Goal: Task Accomplishment & Management: Use online tool/utility

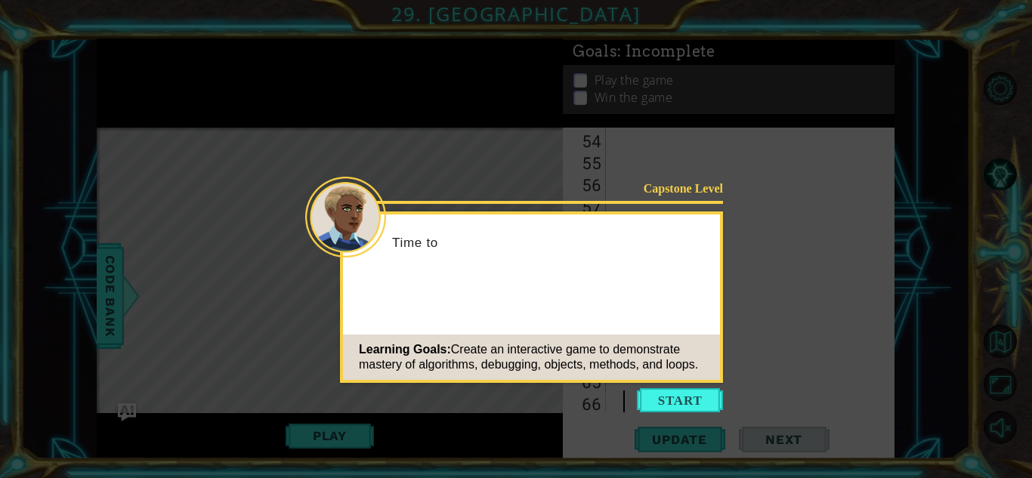
scroll to position [1184, 0]
click at [692, 410] on button "Start" at bounding box center [680, 400] width 86 height 24
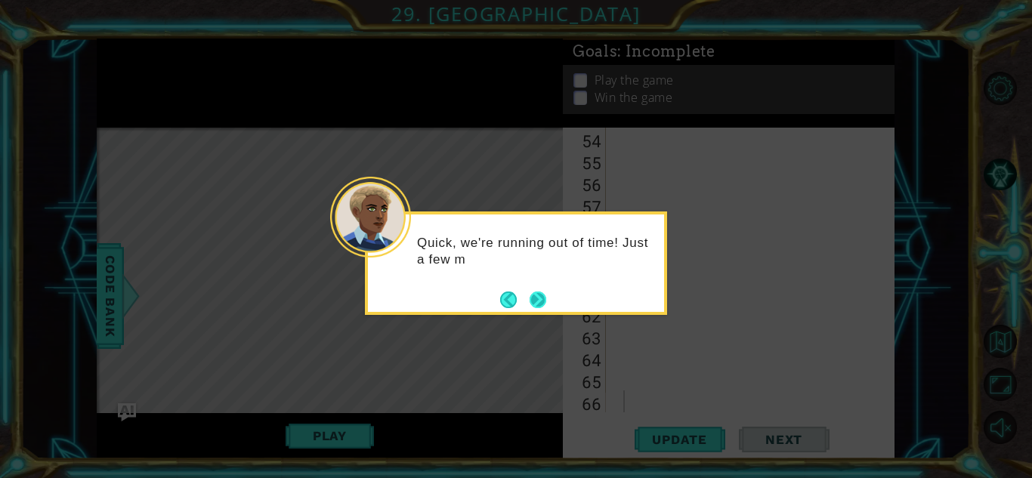
click at [546, 295] on button "Next" at bounding box center [538, 299] width 27 height 27
click at [541, 298] on button "Next" at bounding box center [538, 300] width 24 height 24
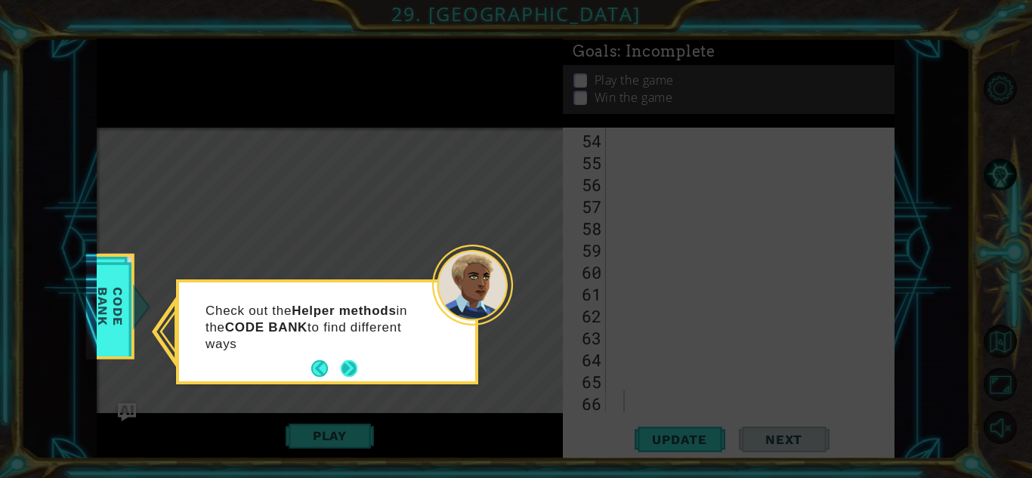
click at [344, 375] on button "Next" at bounding box center [348, 369] width 17 height 17
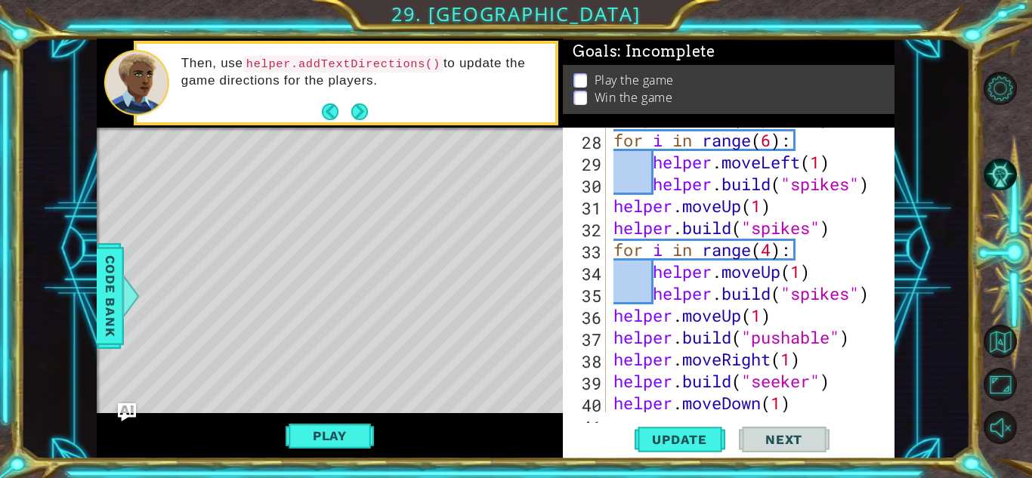
scroll to position [612, 0]
click at [229, 468] on div "1 ההההההההההההההההההההההההההההההההההההההההההההההההההההההההההההההההההההההההההההה…" at bounding box center [516, 239] width 1032 height 478
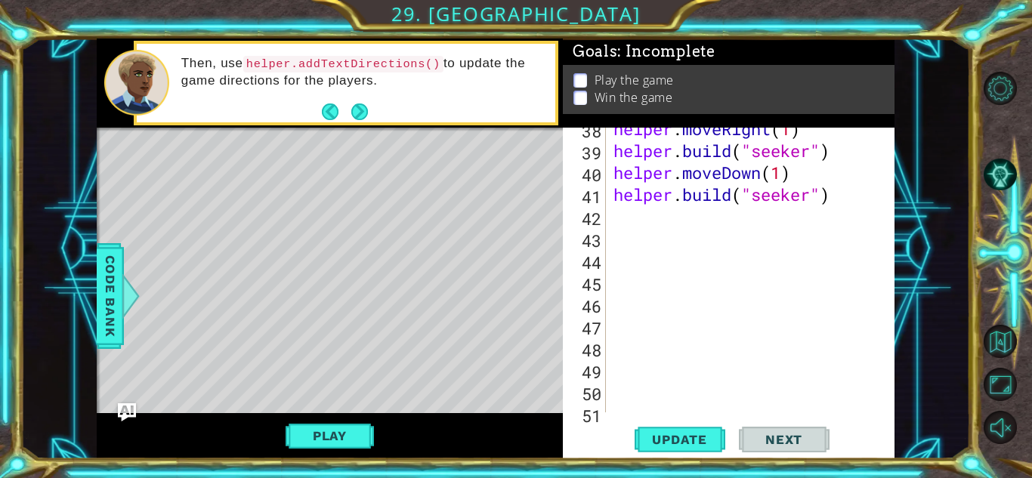
scroll to position [843, 0]
click at [643, 213] on div "helper . moveRight ( 1 ) helper . build ( "seeker" ) helper . moveDown ( 1 ) he…" at bounding box center [755, 282] width 288 height 329
type textarea "helper.moveUp(1)"
click at [690, 442] on span "Update" at bounding box center [679, 439] width 85 height 15
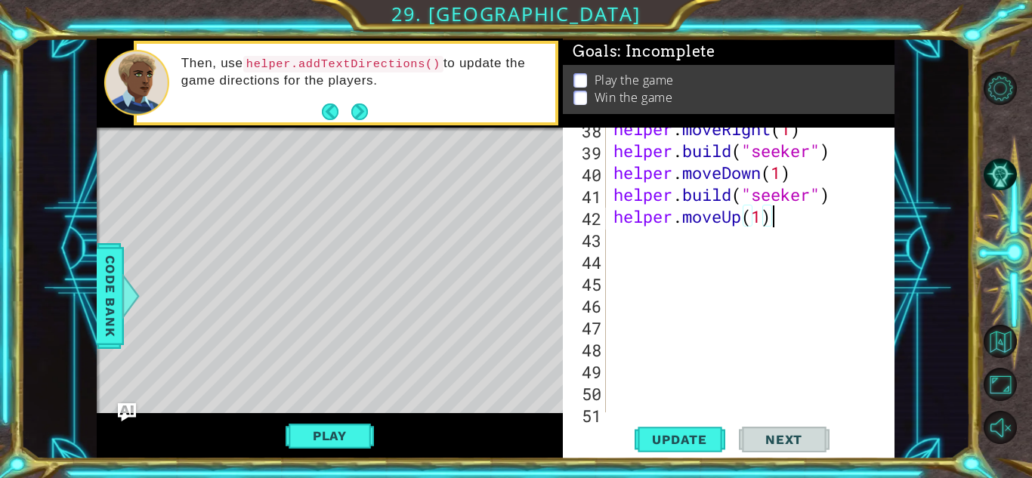
click at [617, 236] on div "helper . moveRight ( 1 ) helper . build ( "seeker" ) helper . moveDown ( 1 ) he…" at bounding box center [755, 282] width 288 height 329
click at [670, 466] on div "1 ההההההההההההההההההההההההההההההההההההההההההההההההההההההההההההההההההההההההההההה…" at bounding box center [516, 239] width 1032 height 478
click at [678, 450] on button "Update" at bounding box center [680, 439] width 91 height 33
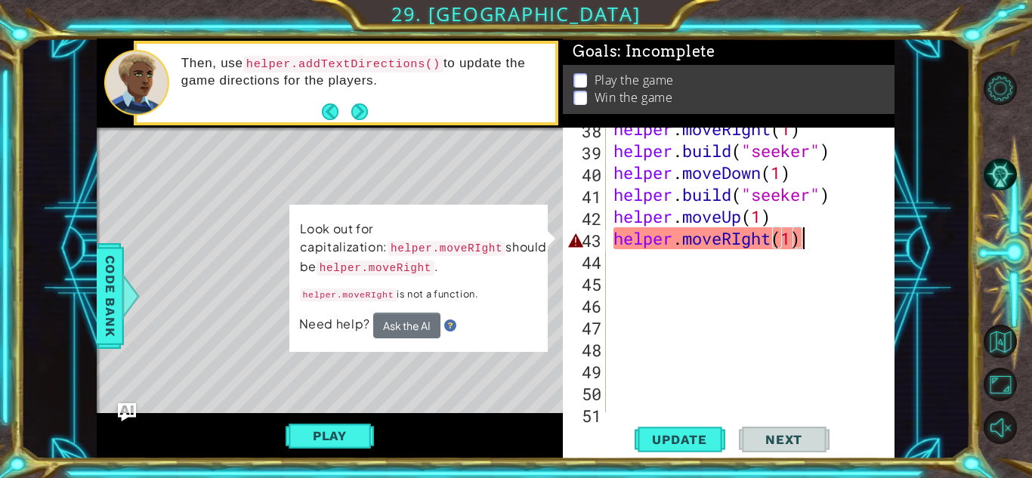
click at [743, 238] on div "helper . moveRight ( 1 ) helper . build ( "seeker" ) helper . moveDown ( 1 ) he…" at bounding box center [755, 282] width 288 height 329
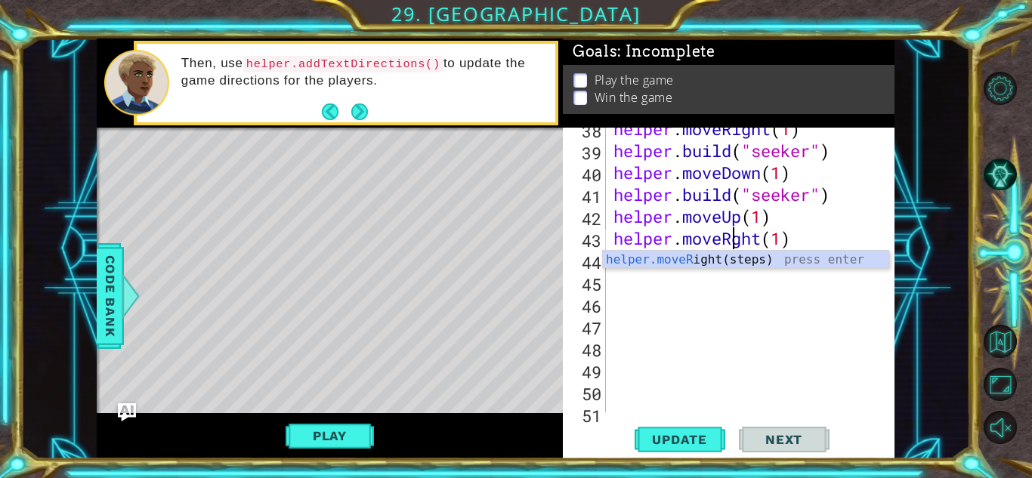
scroll to position [0, 5]
type textarea "helper.moveRight(1)"
click at [639, 439] on span "Update" at bounding box center [679, 439] width 85 height 15
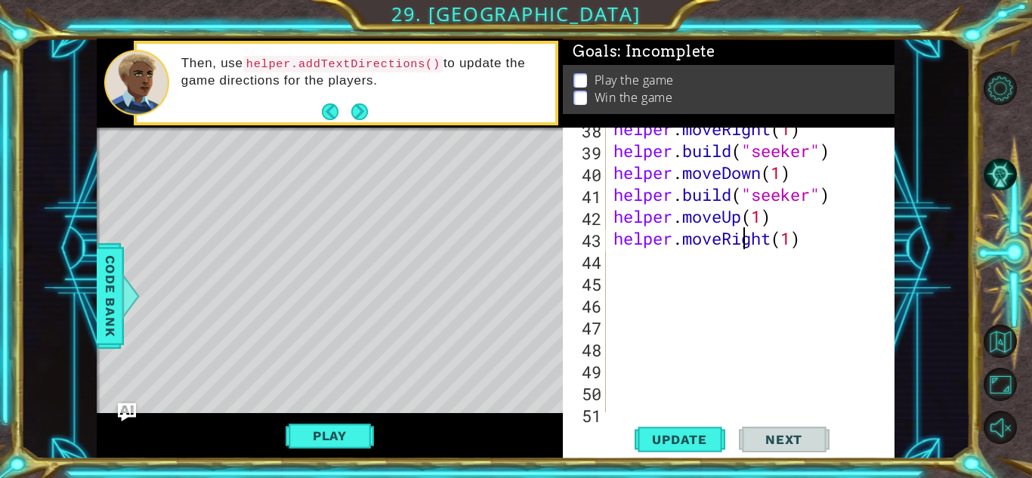
click at [617, 265] on div "helper . moveRight ( 1 ) helper . build ( "seeker" ) helper . moveDown ( 1 ) he…" at bounding box center [755, 282] width 288 height 329
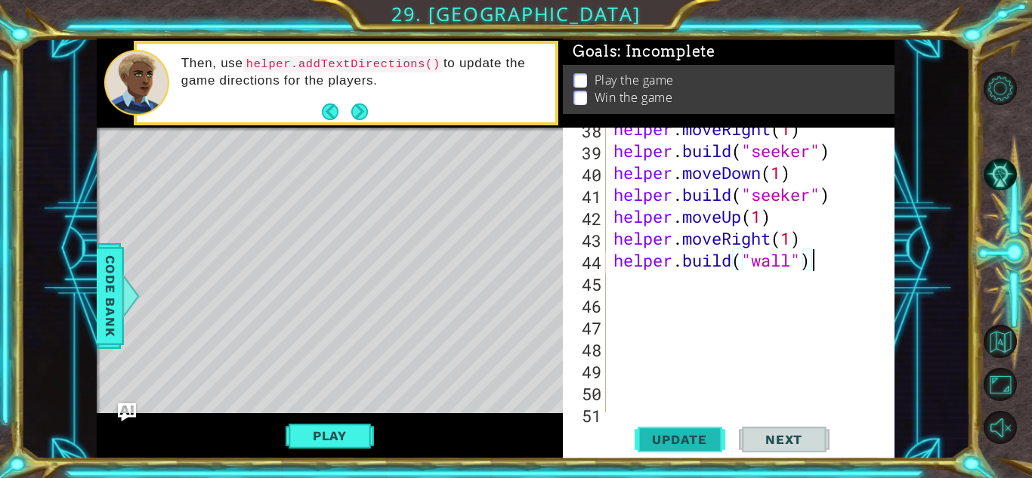
type textarea "[DOMAIN_NAME]("wall")"
click at [684, 450] on button "Update" at bounding box center [680, 439] width 91 height 33
click at [619, 276] on div "helper . moveRight ( 1 ) helper . build ( "seeker" ) helper . moveDown ( 1 ) he…" at bounding box center [755, 282] width 288 height 329
type textarea "helper.moveDown(1)"
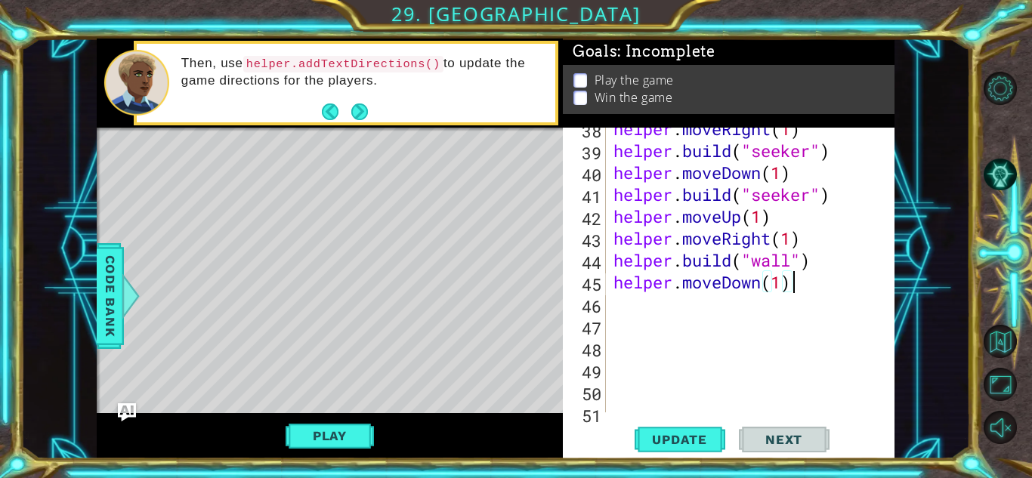
click at [635, 305] on div "helper . moveRight ( 1 ) helper . build ( "seeker" ) helper . moveDown ( 1 ) he…" at bounding box center [755, 282] width 288 height 329
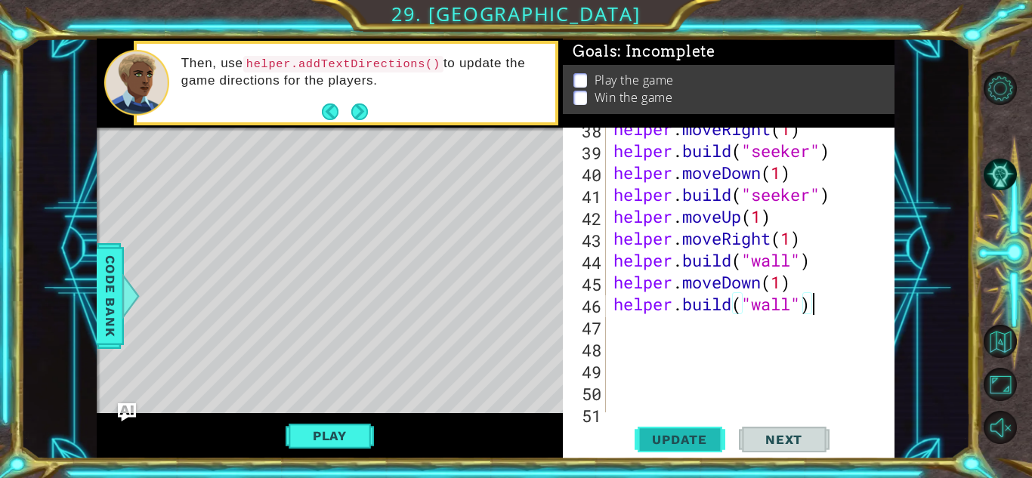
type textarea "[DOMAIN_NAME]("wall")"
click at [696, 437] on span "Update" at bounding box center [679, 439] width 85 height 15
click at [645, 323] on div "helper . moveRight ( 1 ) helper . build ( "seeker" ) helper . moveDown ( 1 ) he…" at bounding box center [755, 282] width 288 height 329
type textarea "helper.moveDown(1)"
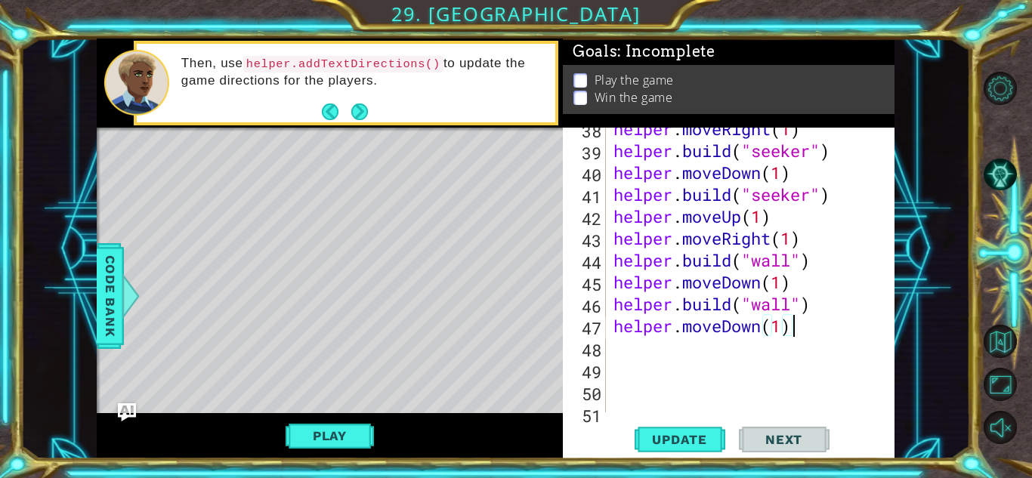
click at [635, 345] on div "helper . moveRight ( 1 ) helper . build ( "seeker" ) helper . moveDown ( 1 ) he…" at bounding box center [755, 282] width 288 height 329
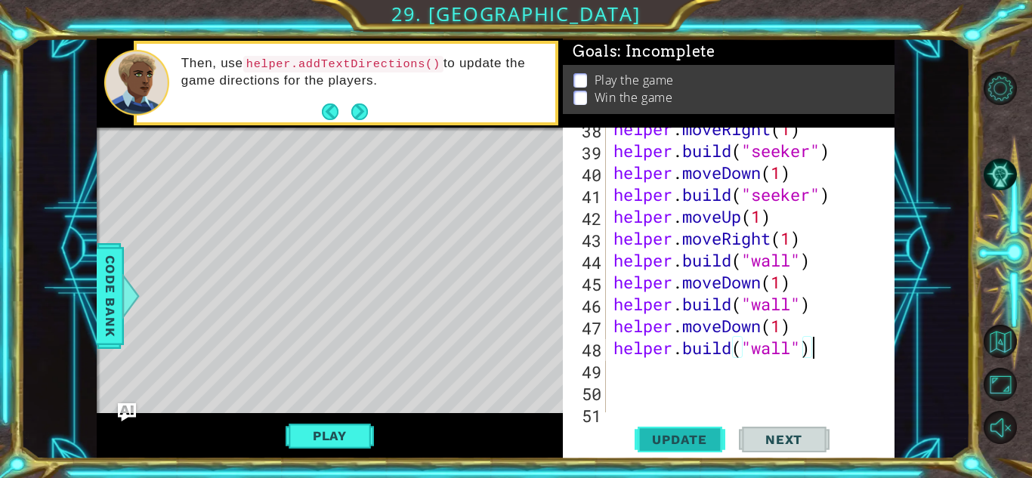
type textarea "[DOMAIN_NAME]("wall")"
click at [679, 440] on span "Update" at bounding box center [679, 439] width 85 height 15
click at [633, 370] on div "helper . moveRight ( 1 ) helper . build ( "seeker" ) helper . moveDown ( 1 ) he…" at bounding box center [755, 282] width 288 height 329
type textarea "helper.moveDown(1)"
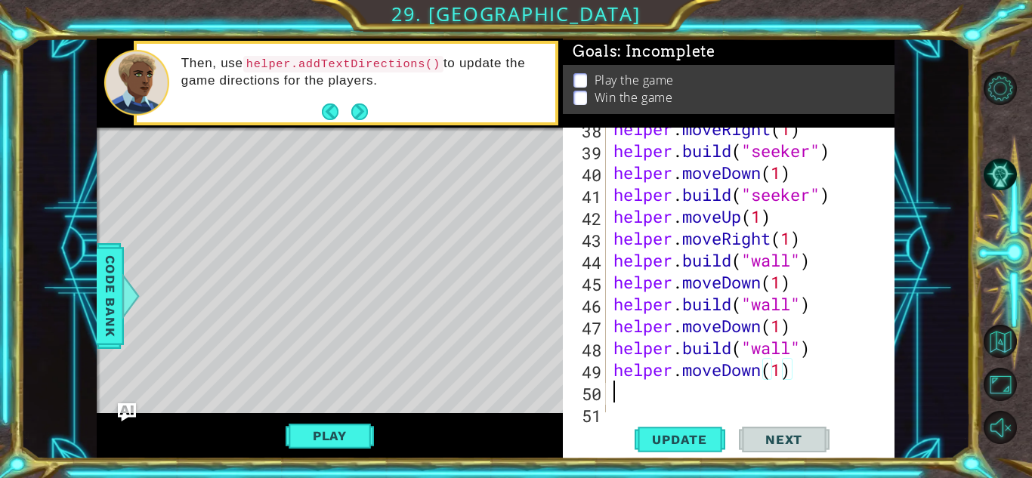
click at [631, 392] on div "helper . moveRight ( 1 ) helper . build ( "seeker" ) helper . moveDown ( 1 ) he…" at bounding box center [755, 282] width 288 height 329
type textarea "[DOMAIN_NAME]("wall")"
click at [683, 433] on span "Update" at bounding box center [679, 439] width 85 height 15
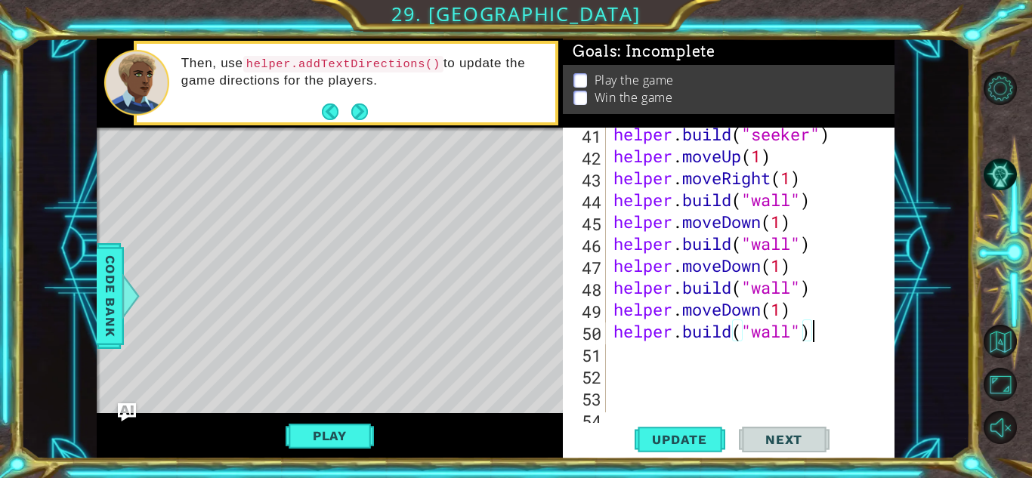
scroll to position [906, 0]
click at [674, 346] on div "helper . build ( "seeker" ) helper . moveUp ( 1 ) helper . moveRight ( 1 ) help…" at bounding box center [755, 284] width 288 height 329
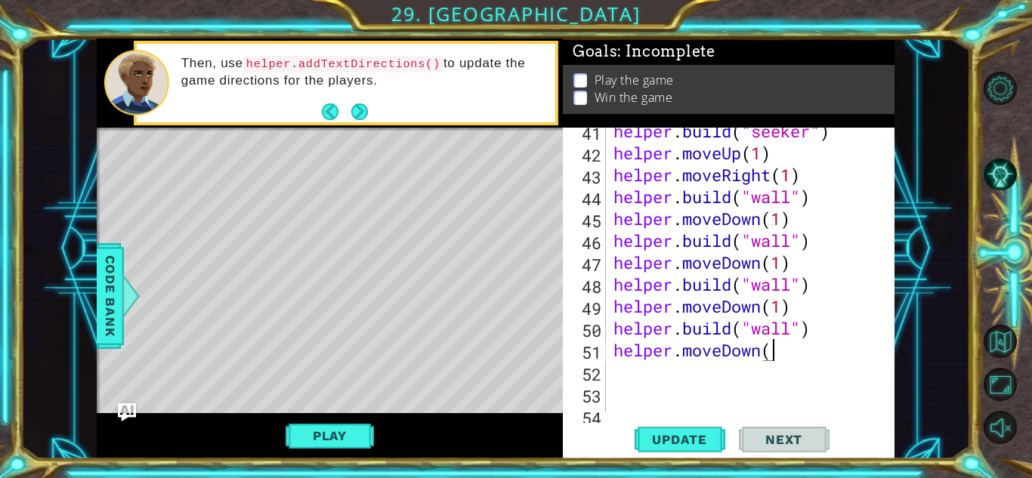
scroll to position [0, 7]
type textarea "helper.moveDown(1)"
click at [676, 363] on div "helper . build ( "seeker" ) helper . moveUp ( 1 ) helper . moveRight ( 1 ) help…" at bounding box center [755, 284] width 288 height 329
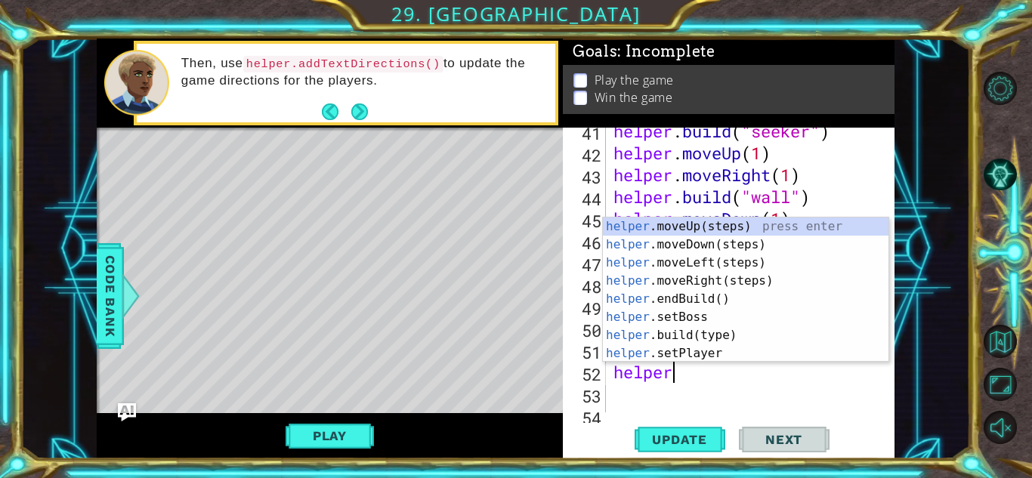
scroll to position [0, 2]
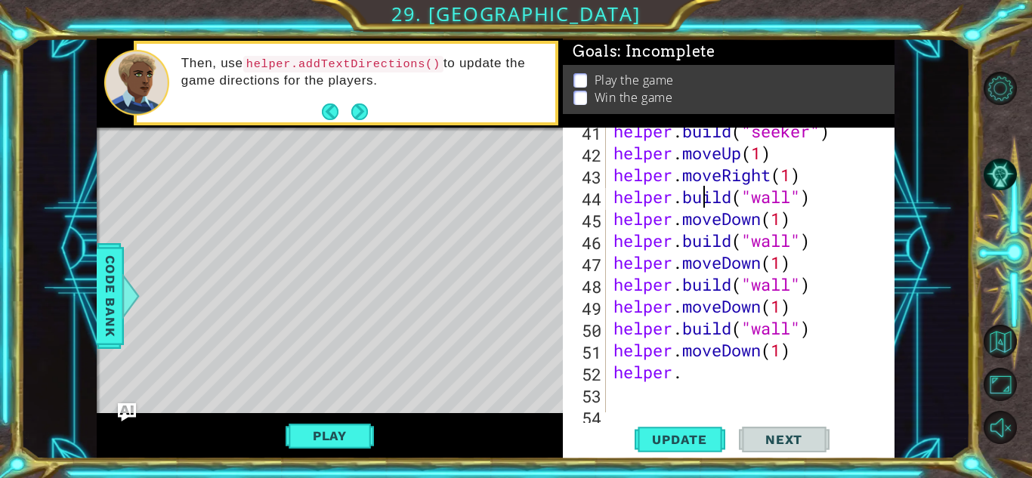
click at [700, 192] on div "helper . build ( "seeker" ) helper . moveUp ( 1 ) helper . moveRight ( 1 ) help…" at bounding box center [755, 284] width 288 height 329
click at [698, 373] on div "helper . build ( "seeker" ) helper . moveUp ( 1 ) helper . moveRight ( 1 ) help…" at bounding box center [755, 284] width 288 height 329
type textarea "[DOMAIN_NAME]("wall")"
click at [675, 436] on span "Update" at bounding box center [679, 439] width 85 height 15
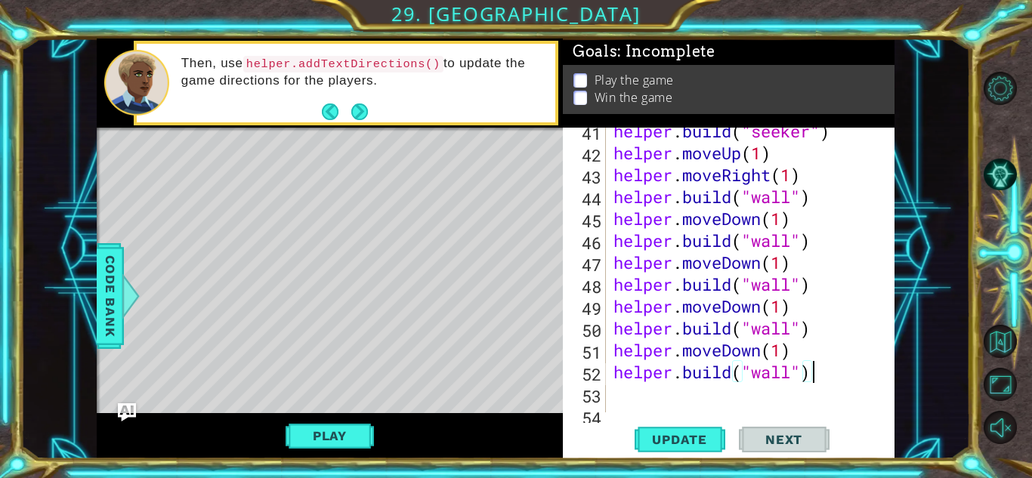
click at [626, 401] on div "helper . build ( "seeker" ) helper . moveUp ( 1 ) helper . moveRight ( 1 ) help…" at bounding box center [755, 284] width 288 height 329
click at [659, 438] on span "Update" at bounding box center [679, 439] width 85 height 15
click at [653, 415] on div "helper.moveUp(1) 41 42 43 44 45 46 47 48 49 50 51 52 53 54 55 helper . build ( …" at bounding box center [729, 293] width 332 height 331
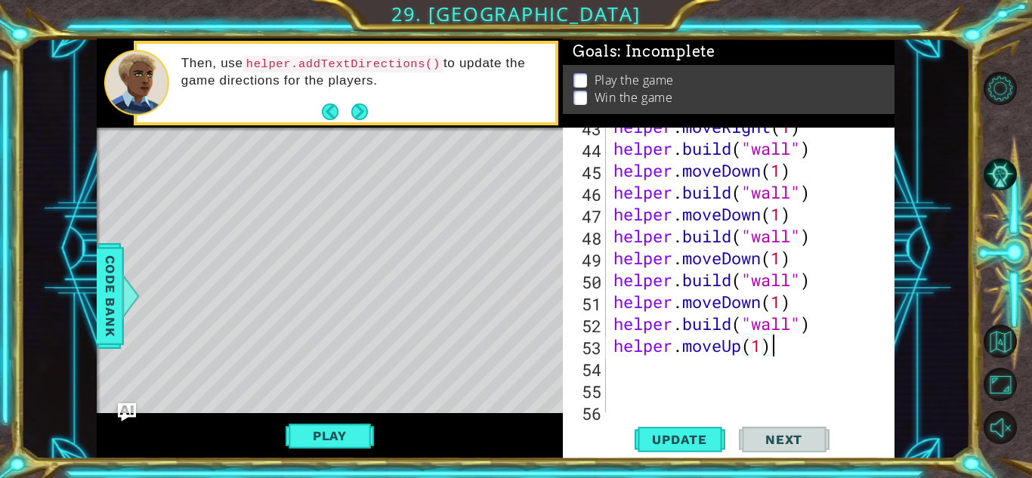
scroll to position [955, 0]
click at [766, 348] on div "helper . moveRight ( 1 ) helper . build ( "wall" ) helper . moveDown ( 1 ) help…" at bounding box center [755, 280] width 288 height 329
type textarea "helper.moveUp(2)"
click at [676, 429] on button "Update" at bounding box center [680, 439] width 91 height 33
click at [652, 373] on div "helper . moveRight ( 1 ) helper . build ( "wall" ) helper . moveDown ( 1 ) help…" at bounding box center [755, 280] width 288 height 329
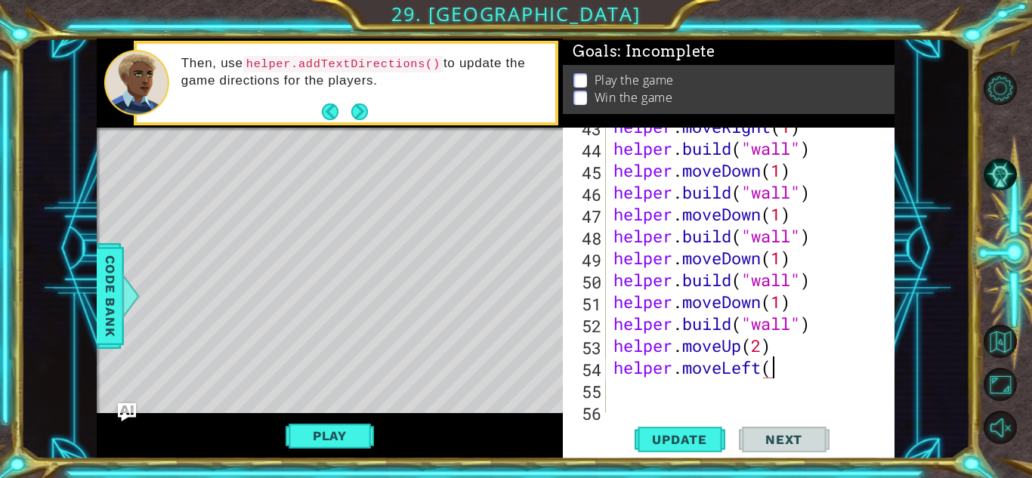
scroll to position [0, 7]
type textarea "helper.moveLeft(1)"
click at [672, 437] on span "Update" at bounding box center [679, 439] width 85 height 15
click at [644, 395] on div "helper . moveRight ( 1 ) helper . build ( "wall" ) helper . moveDown ( 1 ) help…" at bounding box center [755, 280] width 288 height 329
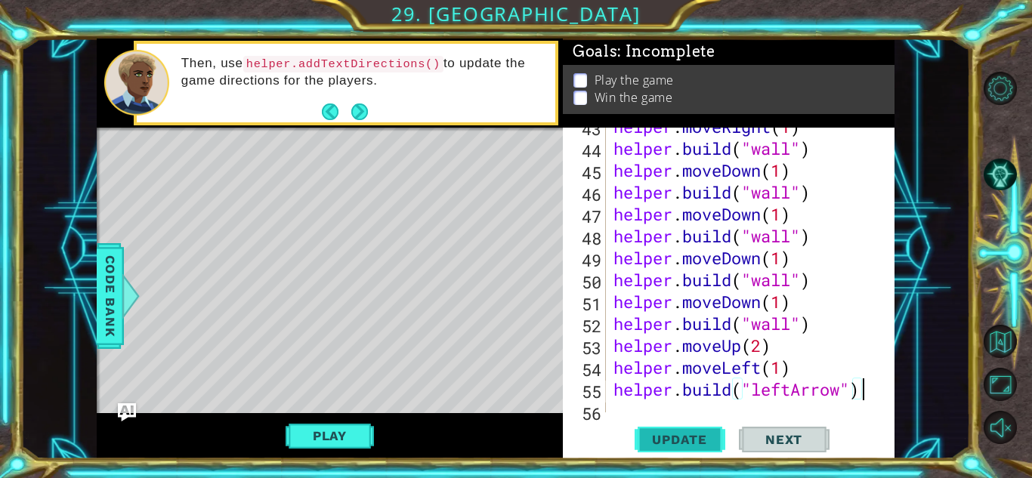
type textarea "[DOMAIN_NAME]("leftArrow")"
click at [648, 438] on span "Update" at bounding box center [679, 439] width 85 height 15
click at [640, 407] on div "helper . moveRight ( 1 ) helper . build ( "wall" ) helper . moveDown ( 1 ) help…" at bounding box center [755, 280] width 288 height 329
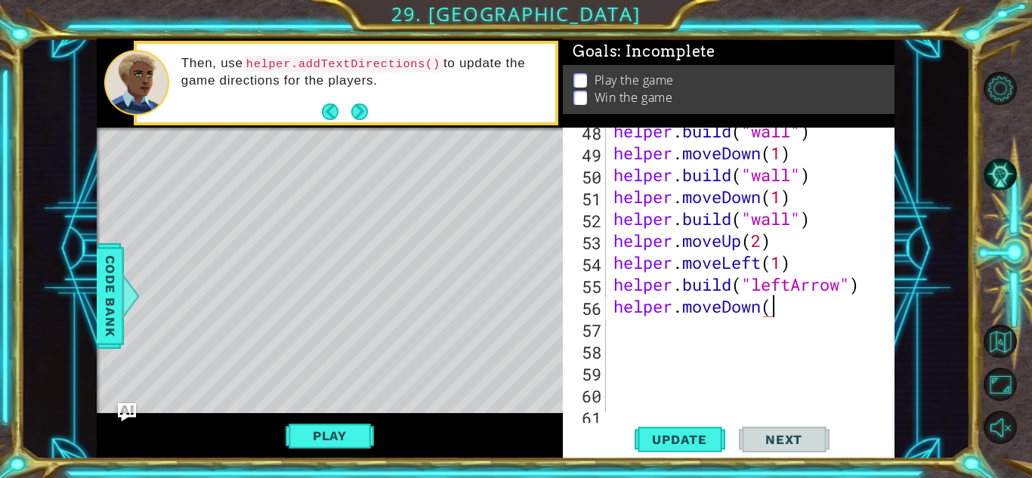
scroll to position [0, 7]
type textarea "helper.moveDown(1)"
click at [620, 335] on div "helper . build ( "wall" ) helper . moveDown ( 1 ) helper . build ( "wall" ) hel…" at bounding box center [755, 284] width 288 height 329
click at [700, 440] on span "Update" at bounding box center [679, 439] width 85 height 15
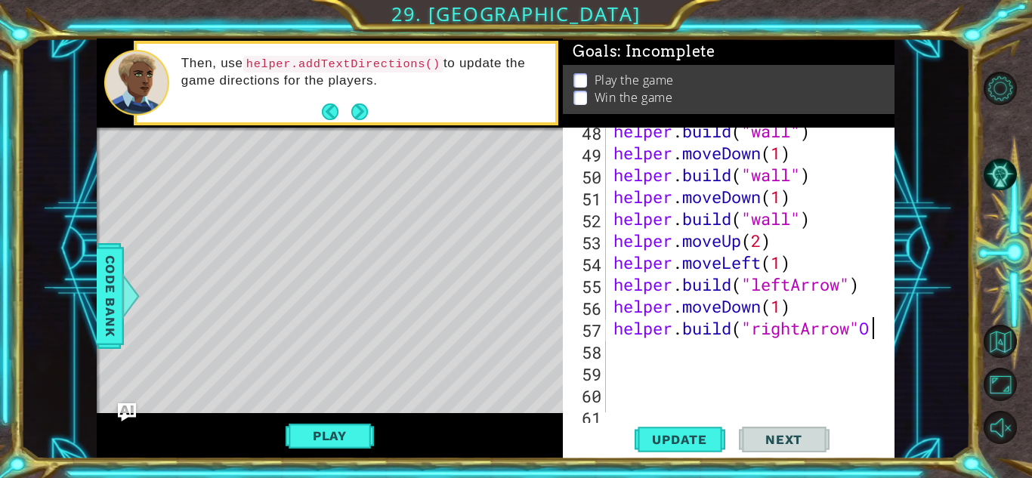
scroll to position [0, 11]
type textarea "[DOMAIN_NAME]("rightArrow")"
click at [664, 442] on span "Update" at bounding box center [679, 439] width 85 height 15
click at [632, 350] on div "helper . build ( "wall" ) helper . moveDown ( 1 ) helper . build ( "wall" ) hel…" at bounding box center [755, 284] width 288 height 329
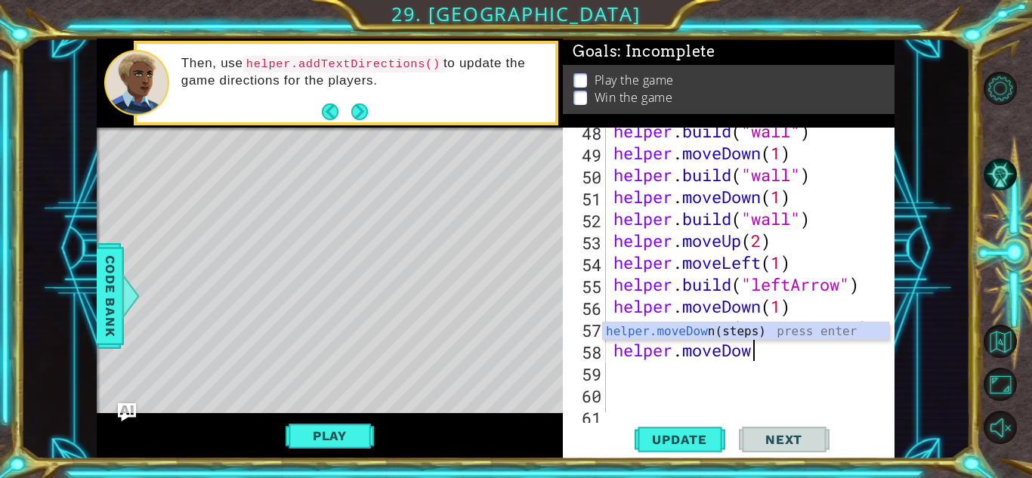
scroll to position [0, 6]
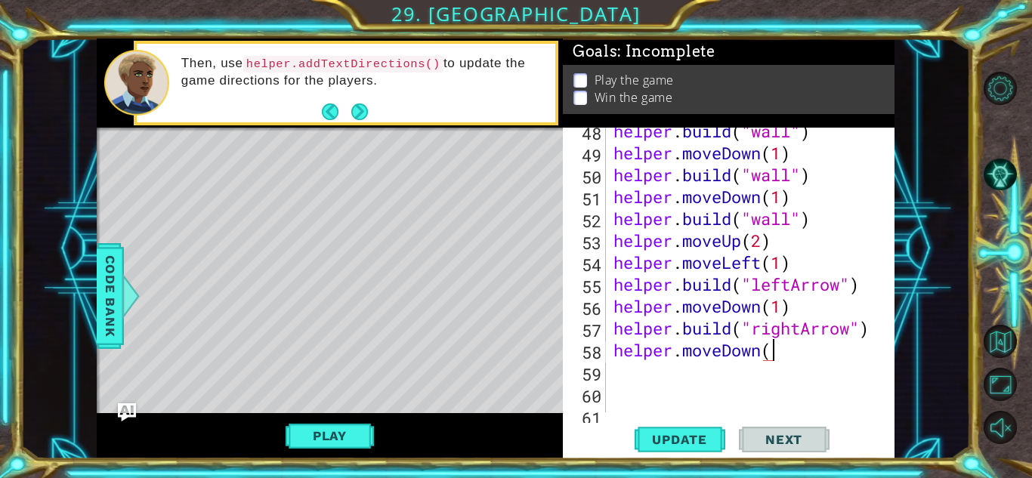
type textarea "helper.moveDown(1"
click at [633, 369] on div "helper . build ( "wall" ) helper . moveDown ( 1 ) helper . build ( "wall" ) hel…" at bounding box center [755, 284] width 288 height 329
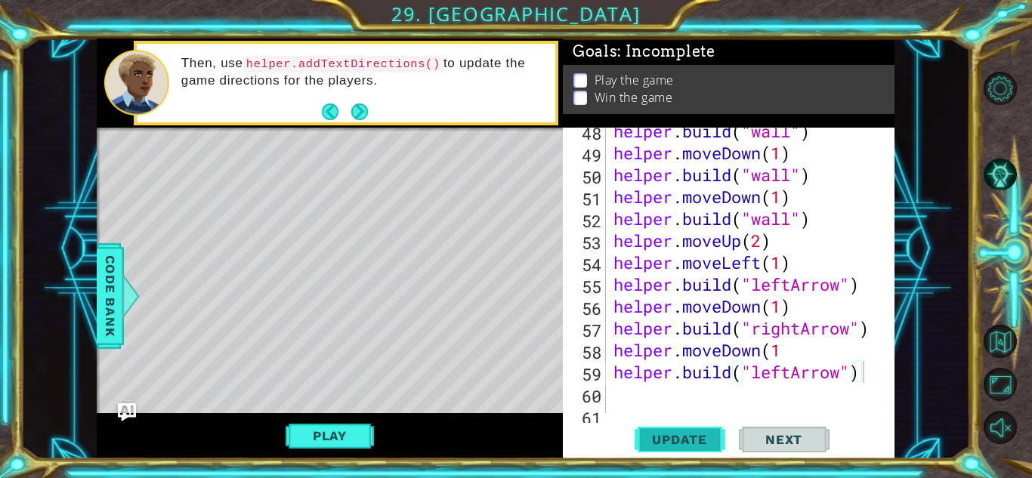
click at [669, 444] on span "Update" at bounding box center [679, 439] width 85 height 15
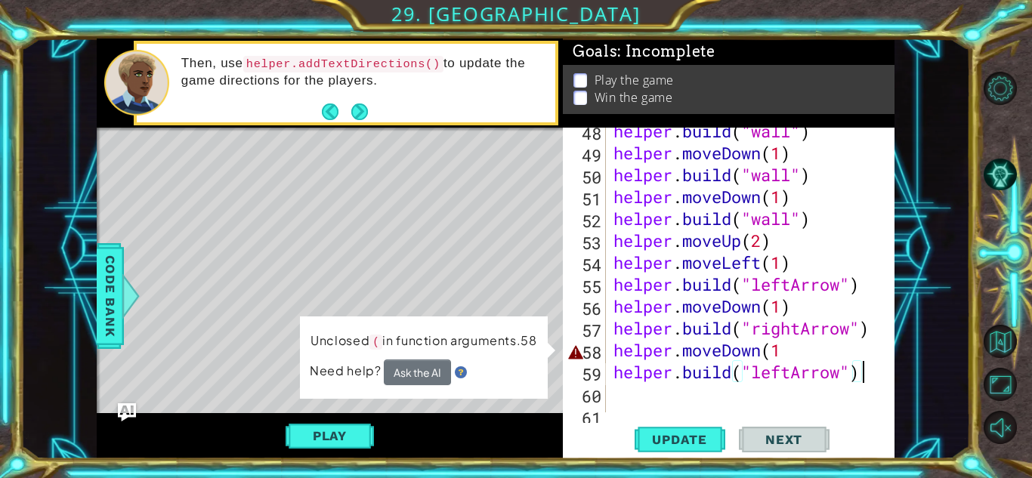
click at [788, 354] on div "helper . build ( "wall" ) helper . moveDown ( 1 ) helper . build ( "wall" ) hel…" at bounding box center [755, 284] width 288 height 329
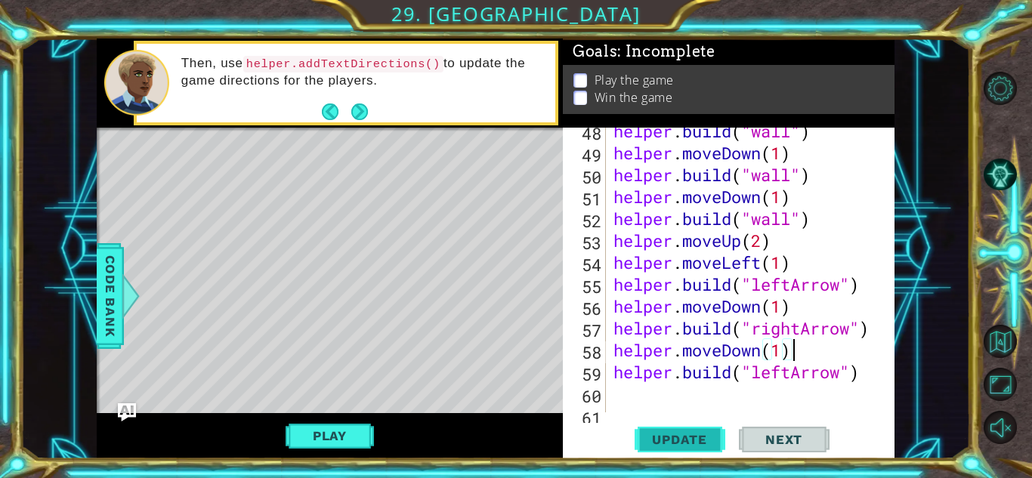
type textarea "helper.moveDown(1)"
click at [693, 440] on span "Update" at bounding box center [679, 439] width 85 height 15
click at [643, 395] on div "helper . build ( "wall" ) helper . moveDown ( 1 ) helper . build ( "wall" ) hel…" at bounding box center [755, 284] width 288 height 329
type textarea "helper.moveDown("1")"
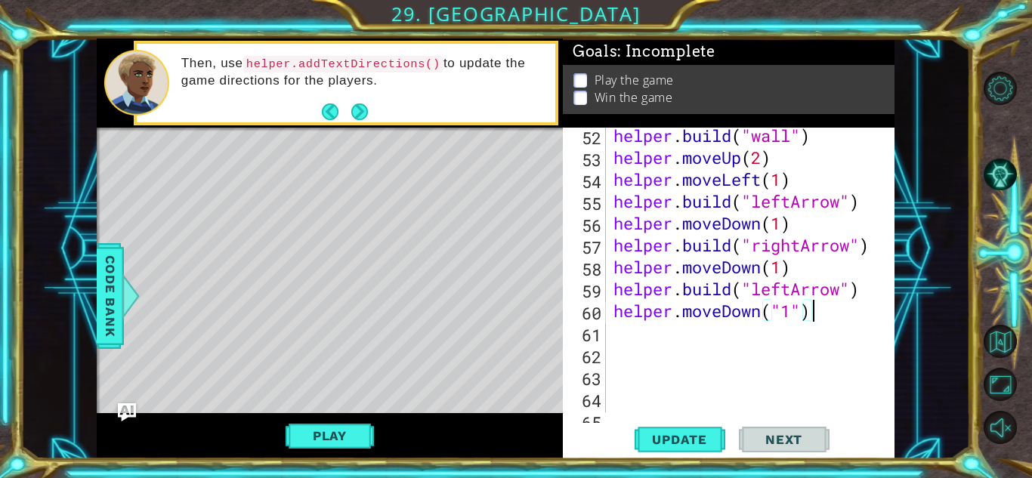
scroll to position [1143, 0]
click at [642, 340] on div "helper . build ( "wall" ) helper . moveUp ( 2 ) helper . moveLeft ( 1 ) helper …" at bounding box center [755, 289] width 288 height 329
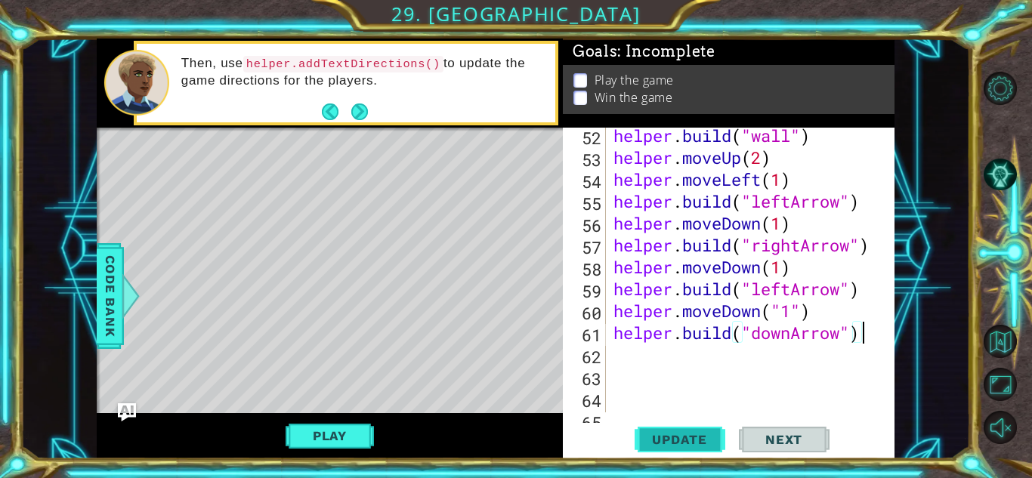
click at [699, 438] on span "Update" at bounding box center [679, 439] width 85 height 15
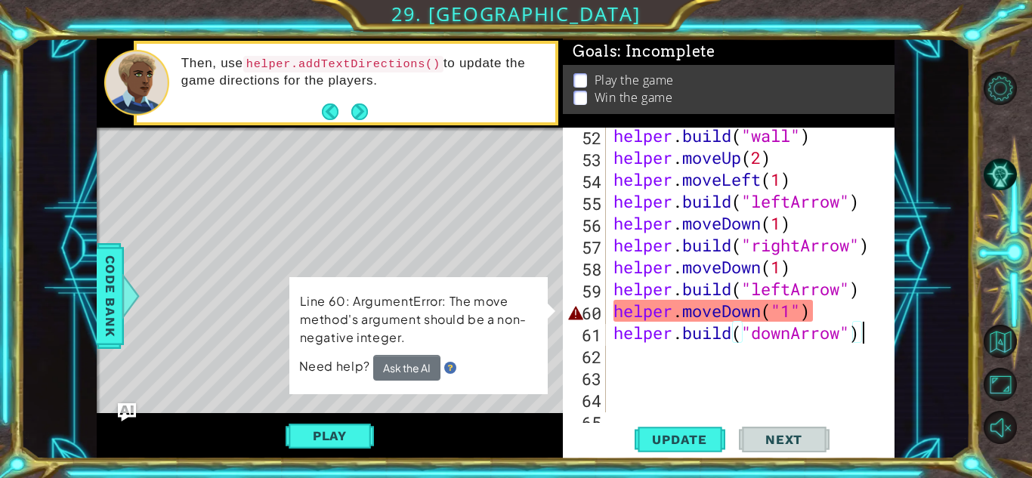
click at [781, 308] on div "helper . build ( "wall" ) helper . moveUp ( 2 ) helper . moveLeft ( 1 ) helper …" at bounding box center [755, 289] width 288 height 329
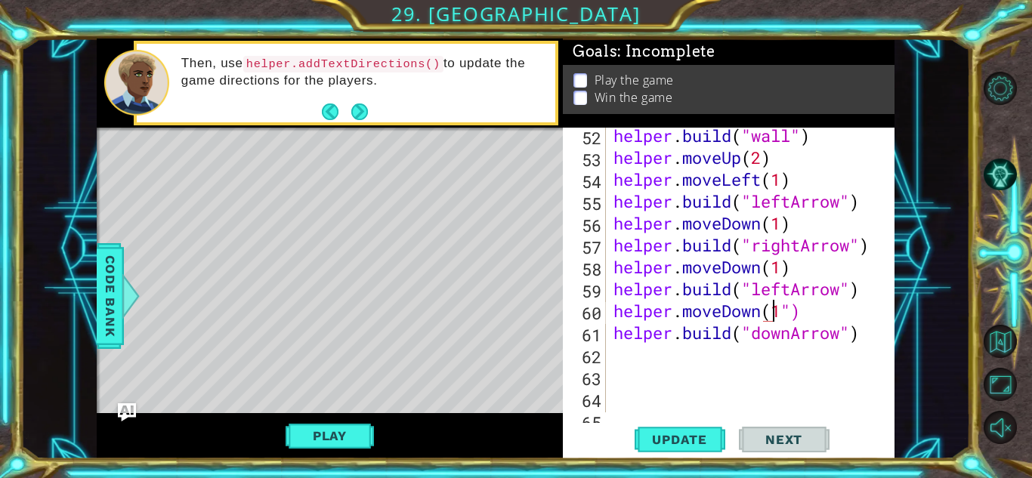
click at [797, 308] on div "helper . build ( "wall" ) helper . moveUp ( 2 ) helper . moveLeft ( 1 ) helper …" at bounding box center [755, 289] width 288 height 329
type textarea "helper.moveDown(1)"
click at [670, 435] on span "Update" at bounding box center [679, 439] width 85 height 15
click at [636, 353] on div "helper . build ( "wall" ) helper . moveUp ( 2 ) helper . moveLeft ( 1 ) helper …" at bounding box center [755, 289] width 288 height 329
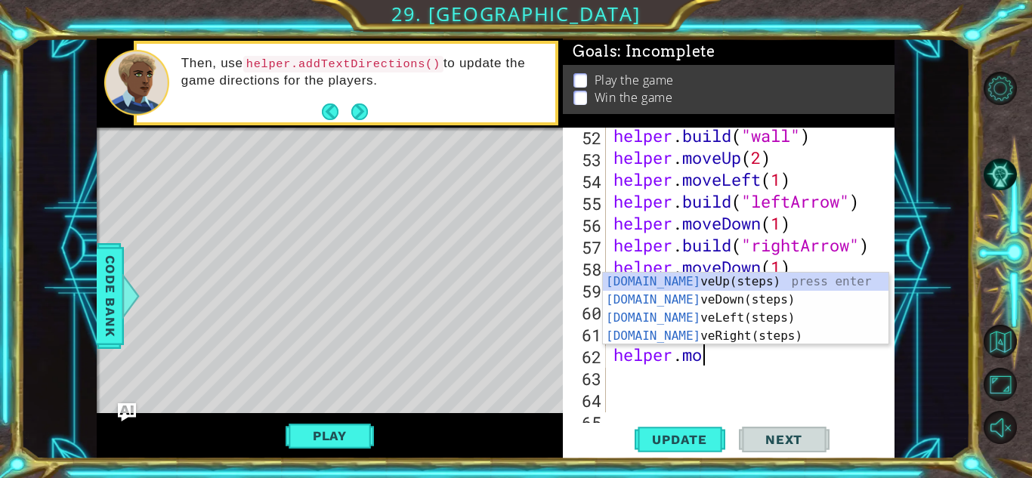
scroll to position [0, 4]
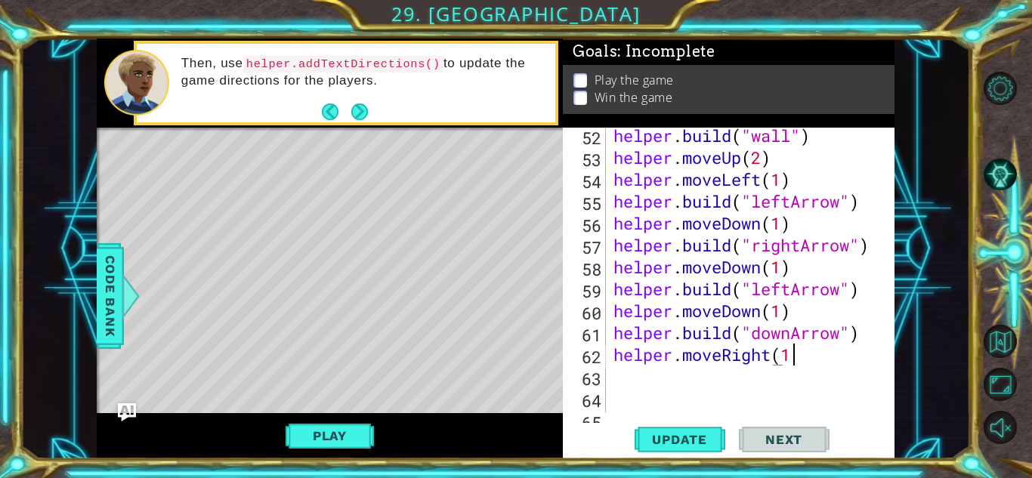
type textarea "helper.moveRight(1)"
click at [630, 370] on div "helper . build ( "wall" ) helper . moveUp ( 2 ) helper . moveLeft ( 1 ) helper …" at bounding box center [755, 289] width 288 height 329
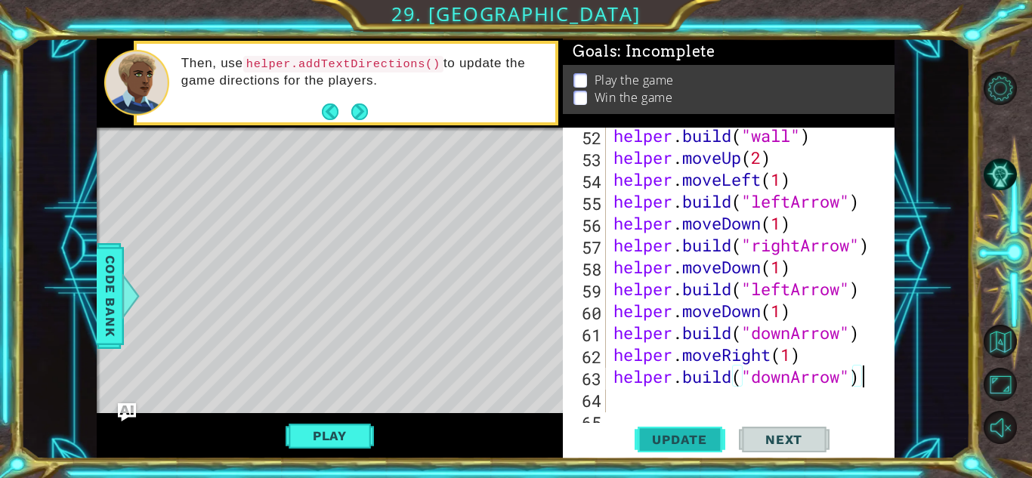
type textarea "[DOMAIN_NAME]("downArrow")"
click at [666, 443] on span "Update" at bounding box center [679, 439] width 85 height 15
click at [295, 427] on button "Play" at bounding box center [330, 436] width 88 height 29
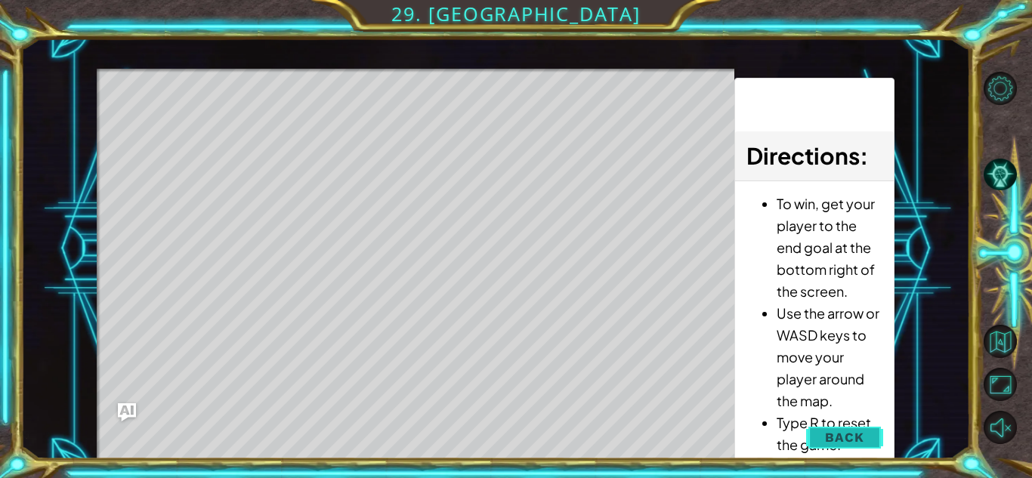
click at [830, 435] on span "Back" at bounding box center [844, 437] width 39 height 15
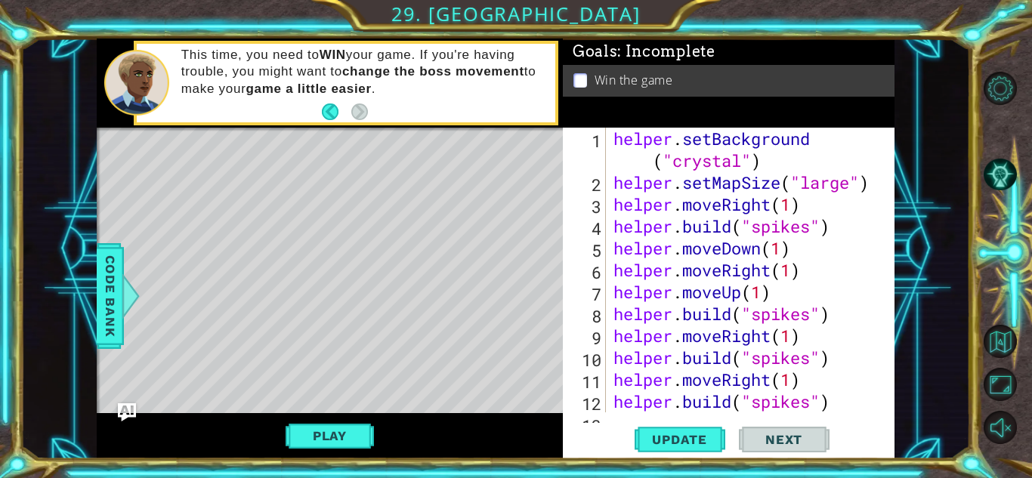
scroll to position [1184, 0]
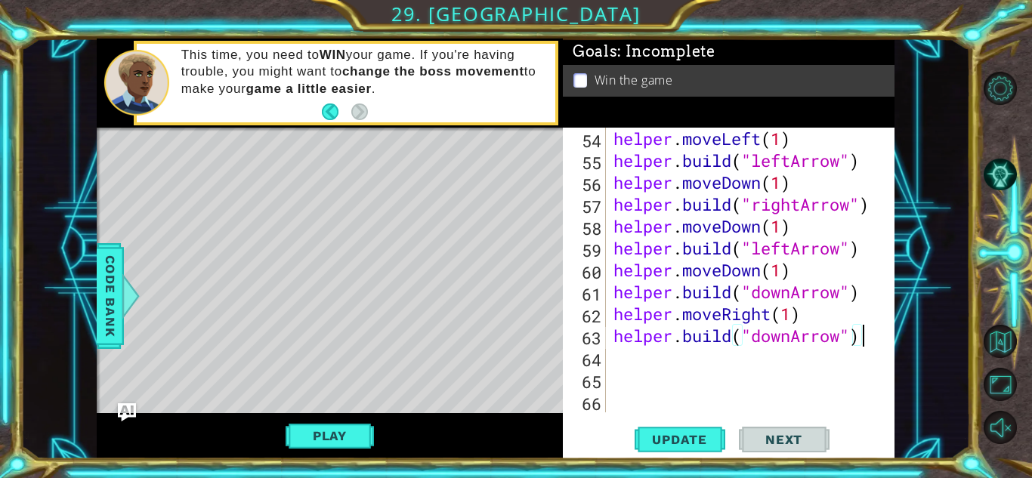
click at [654, 368] on div "helper . moveLeft ( 1 ) helper . build ( "leftArrow" ) helper . moveDown ( 1 ) …" at bounding box center [755, 292] width 288 height 329
click at [673, 432] on span "Update" at bounding box center [679, 439] width 85 height 15
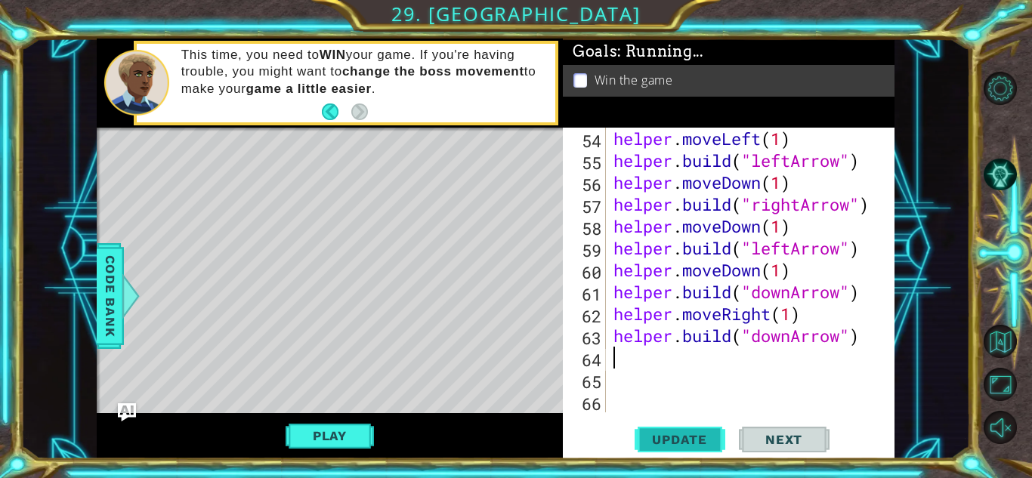
click at [673, 432] on span "Update" at bounding box center [679, 439] width 85 height 15
click at [674, 437] on span "Update" at bounding box center [679, 439] width 85 height 15
click at [688, 439] on span "Update" at bounding box center [679, 439] width 85 height 15
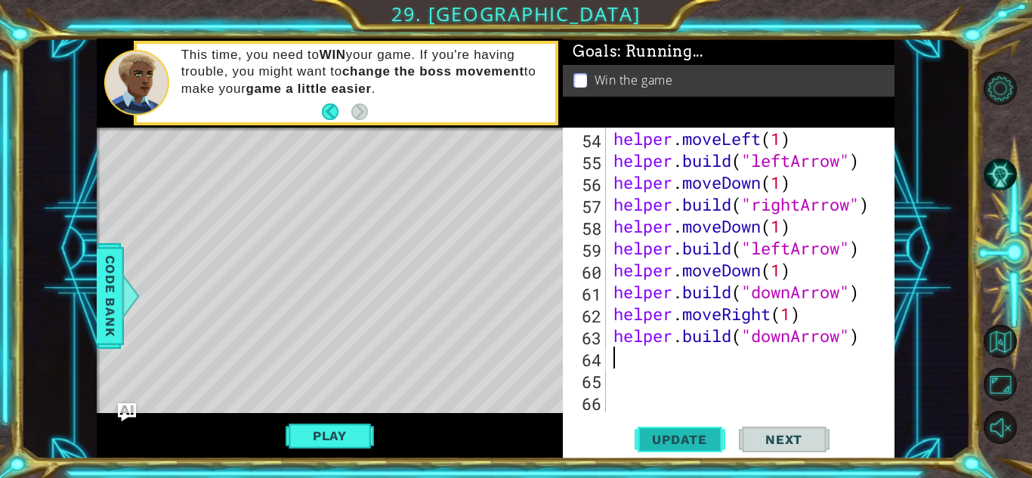
click at [688, 439] on span "Update" at bounding box center [679, 439] width 85 height 15
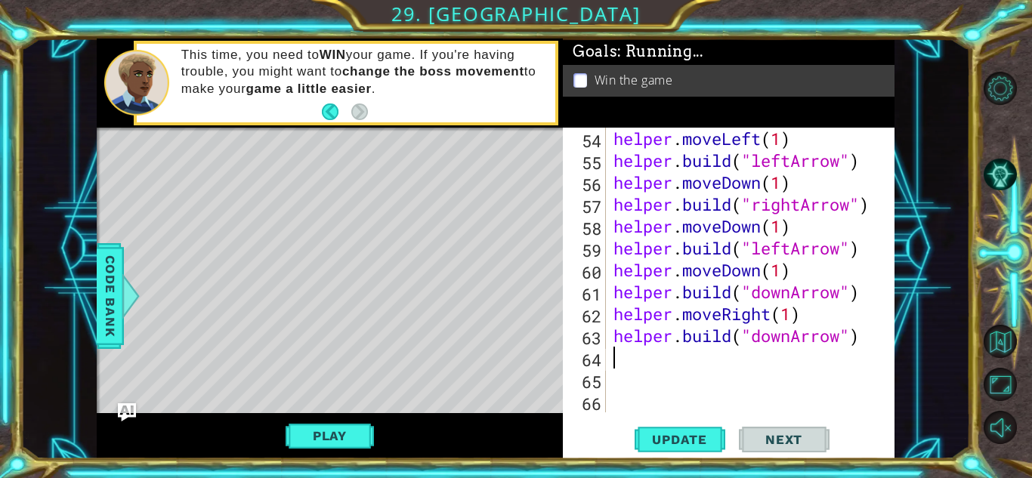
click at [787, 436] on span "Next" at bounding box center [783, 439] width 67 height 15
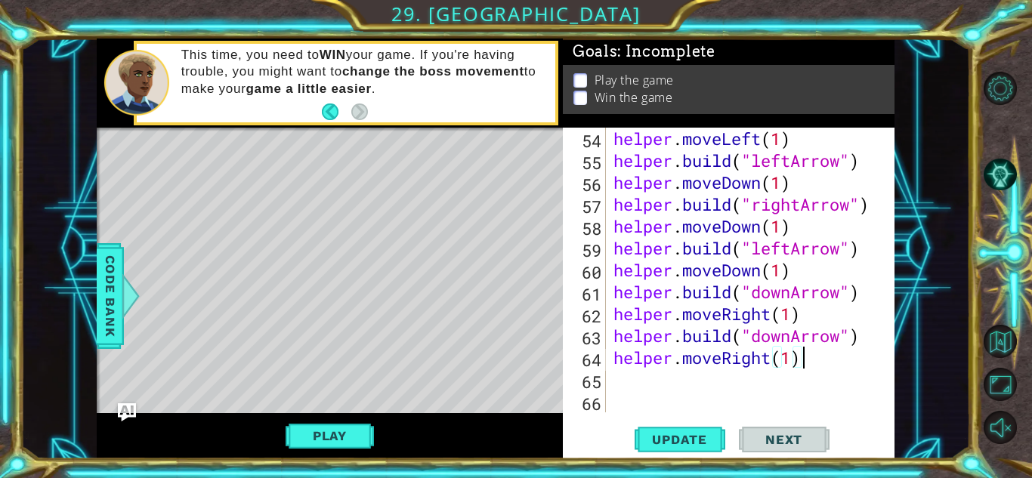
scroll to position [0, 8]
type textarea "helper.moveRight(1)"
click at [691, 436] on span "Update" at bounding box center [679, 439] width 85 height 15
click at [615, 358] on div "helper . moveLeft ( 1 ) helper . build ( "leftArrow" ) helper . moveDown ( 1 ) …" at bounding box center [755, 292] width 288 height 329
click at [615, 374] on div "helper . moveLeft ( 1 ) helper . build ( "leftArrow" ) helper . moveDown ( 1 ) …" at bounding box center [755, 292] width 288 height 329
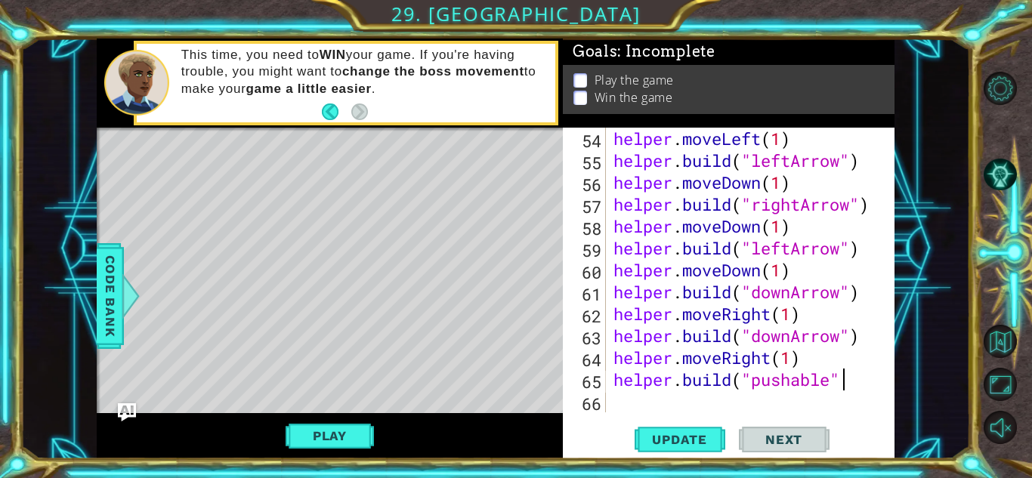
scroll to position [0, 10]
type textarea "[DOMAIN_NAME]("pushable")"
click at [654, 437] on span "Update" at bounding box center [679, 439] width 85 height 15
click at [676, 403] on div "helper . moveLeft ( 1 ) helper . build ( "leftArrow" ) helper . moveDown ( 1 ) …" at bounding box center [755, 292] width 288 height 329
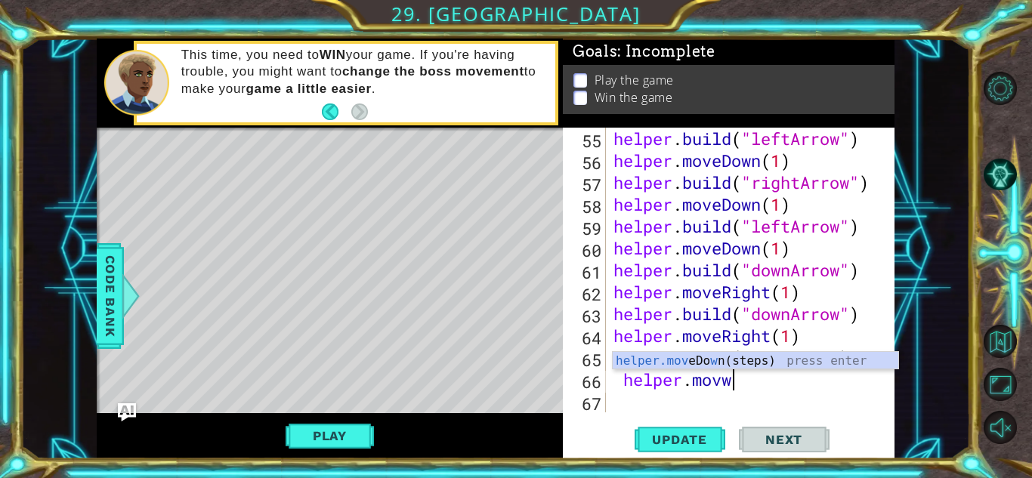
scroll to position [0, 5]
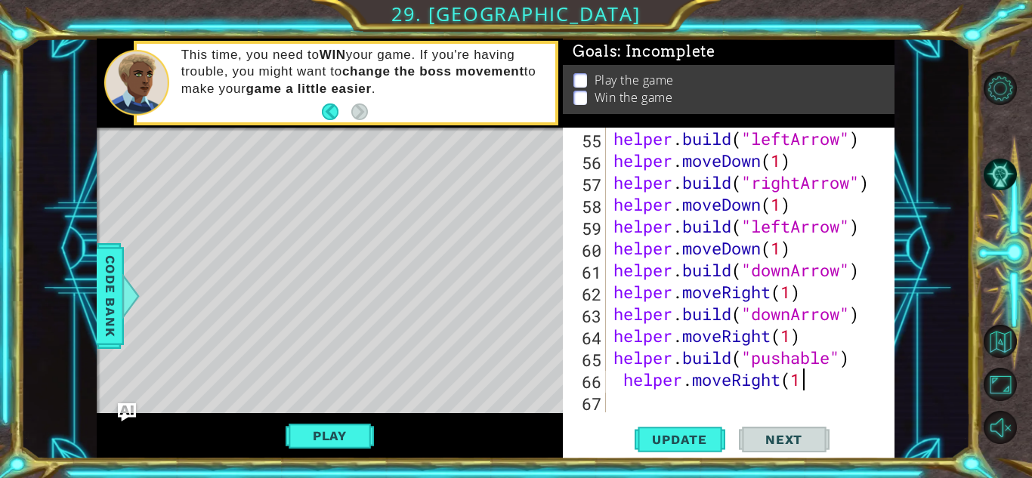
type textarea "helper.moveRight(1)"
click at [656, 402] on div "helper . build ( "leftArrow" ) helper . moveDown ( 1 ) helper . build ( "rightA…" at bounding box center [755, 292] width 288 height 329
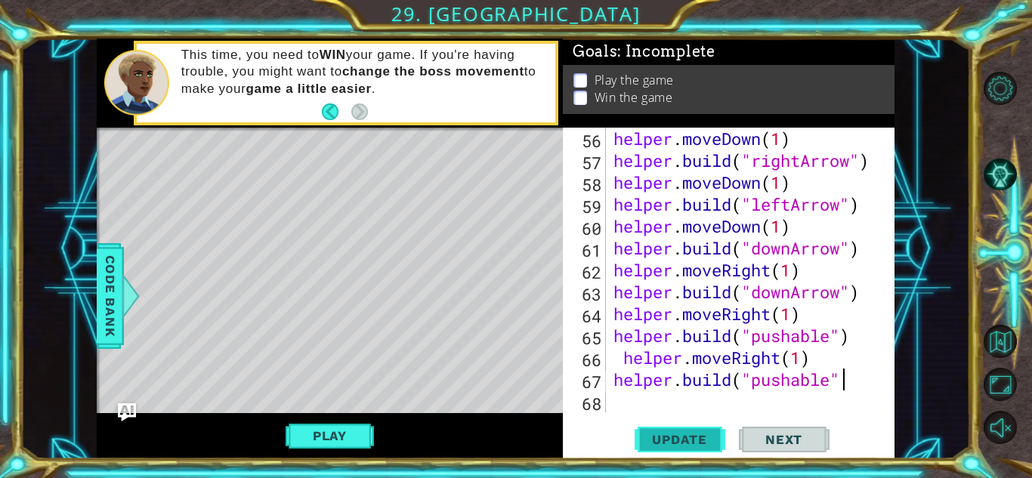
scroll to position [0, 10]
click at [682, 441] on span "Update" at bounding box center [679, 439] width 85 height 15
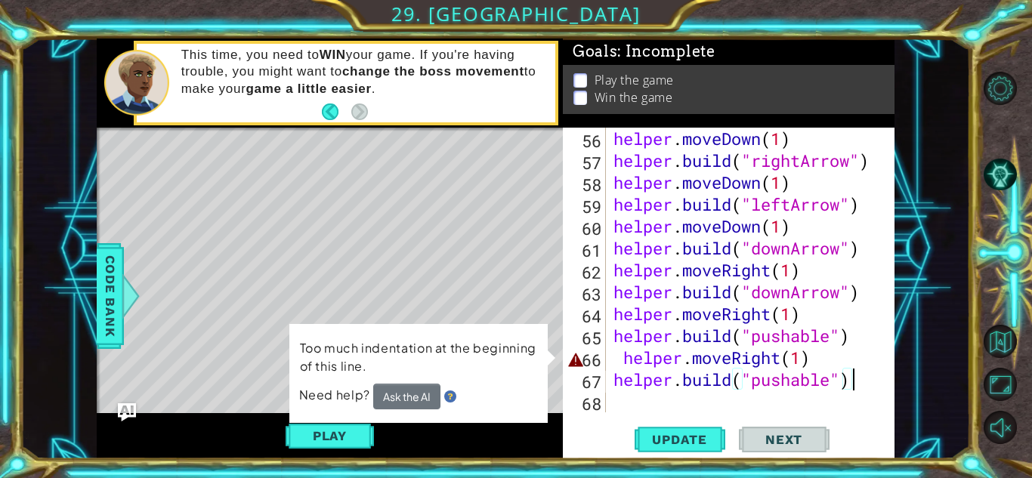
click at [623, 355] on div "helper . moveDown ( 1 ) helper . build ( "rightArrow" ) helper . moveDown ( 1 )…" at bounding box center [755, 292] width 288 height 329
type textarea "helper.moveRight(1)"
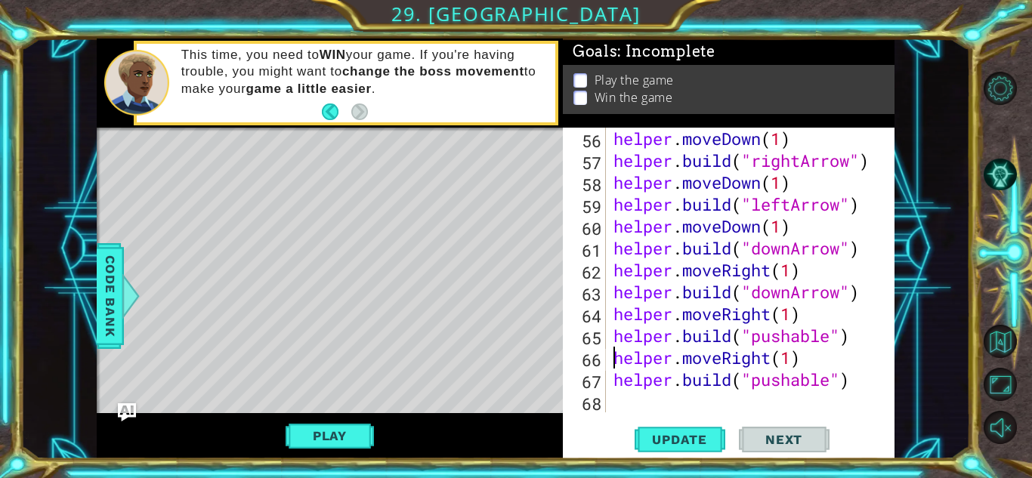
scroll to position [0, 8]
click at [686, 440] on span "Update" at bounding box center [679, 439] width 85 height 15
click at [725, 399] on div "helper . moveDown ( 1 ) helper . build ( "rightArrow" ) helper . moveDown ( 1 )…" at bounding box center [755, 292] width 288 height 329
type textarea "m"
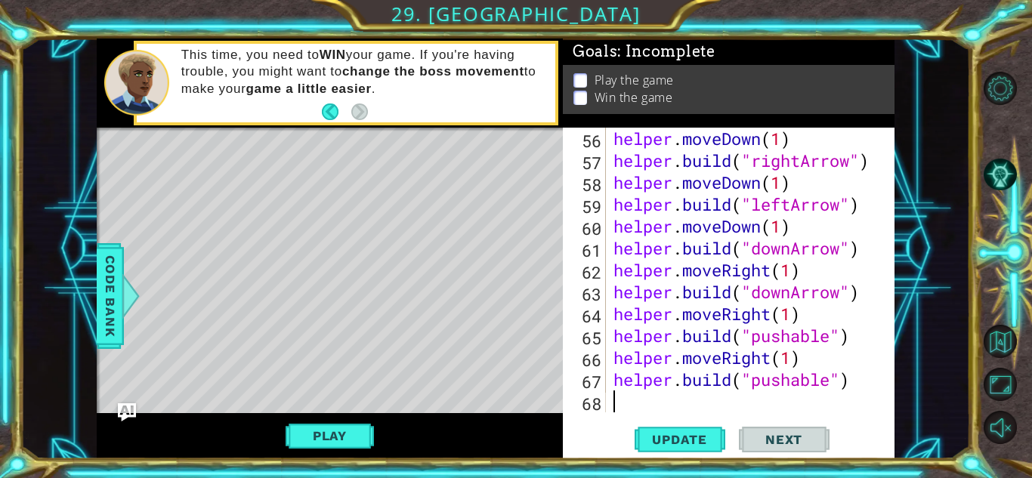
scroll to position [1249, 0]
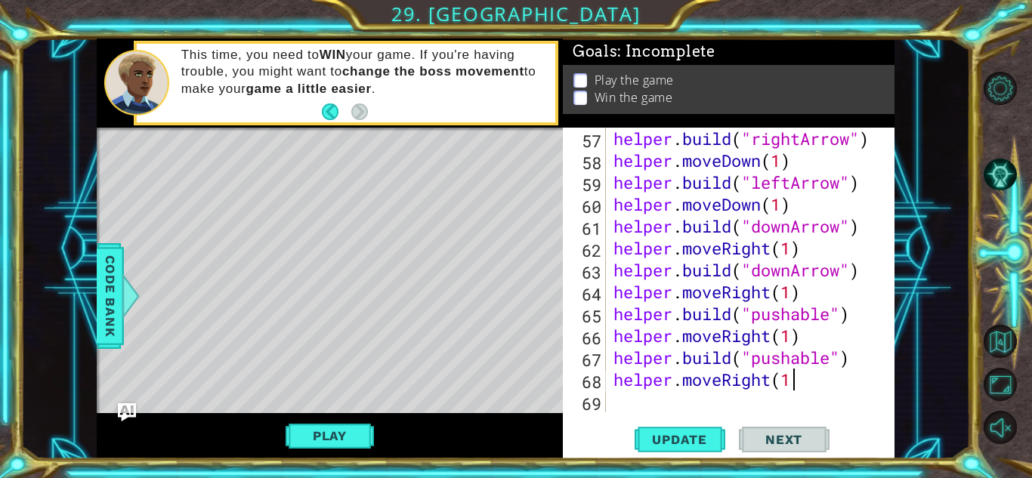
type textarea "helper.moveRight(1)"
click at [686, 404] on div "helper . build ( "rightArrow" ) helper . moveDown ( 1 ) helper . build ( "leftA…" at bounding box center [755, 292] width 288 height 329
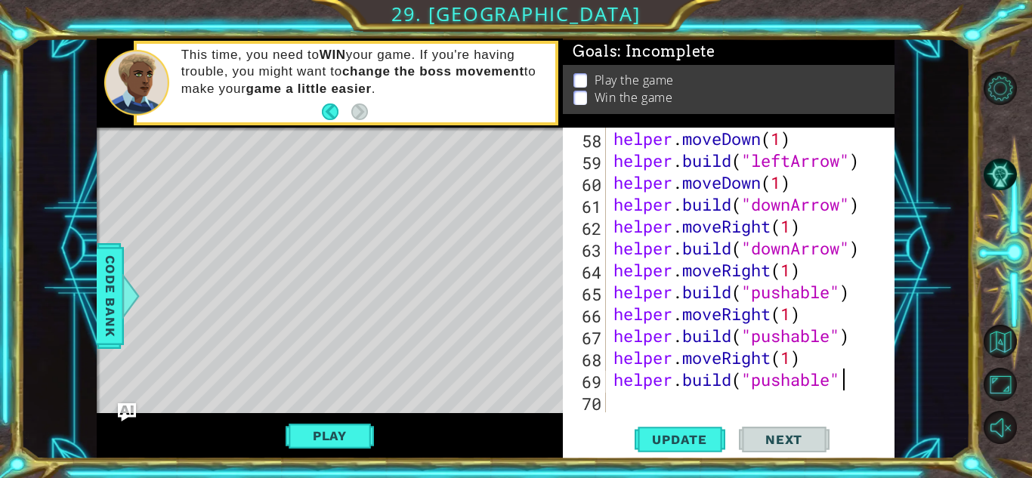
scroll to position [0, 10]
type textarea "[DOMAIN_NAME]("pushable")"
click at [682, 444] on span "Update" at bounding box center [679, 439] width 85 height 15
click at [670, 402] on div "helper . moveDown ( 1 ) helper . build ( "leftArrow" ) helper . moveDown ( 1 ) …" at bounding box center [755, 292] width 288 height 329
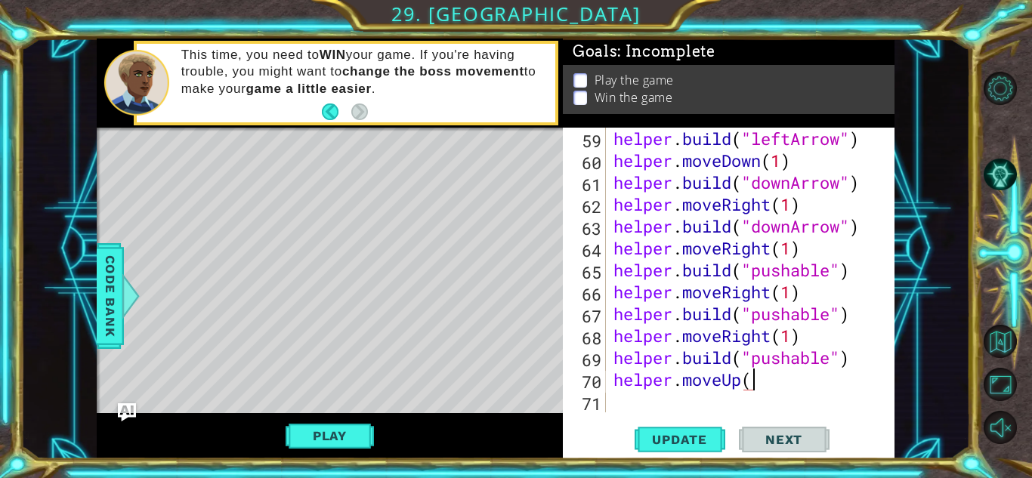
scroll to position [0, 6]
type textarea "helper.moveUp(1)"
click at [643, 405] on div "helper . build ( "leftArrow" ) helper . moveDown ( 1 ) helper . build ( "downAr…" at bounding box center [755, 292] width 288 height 329
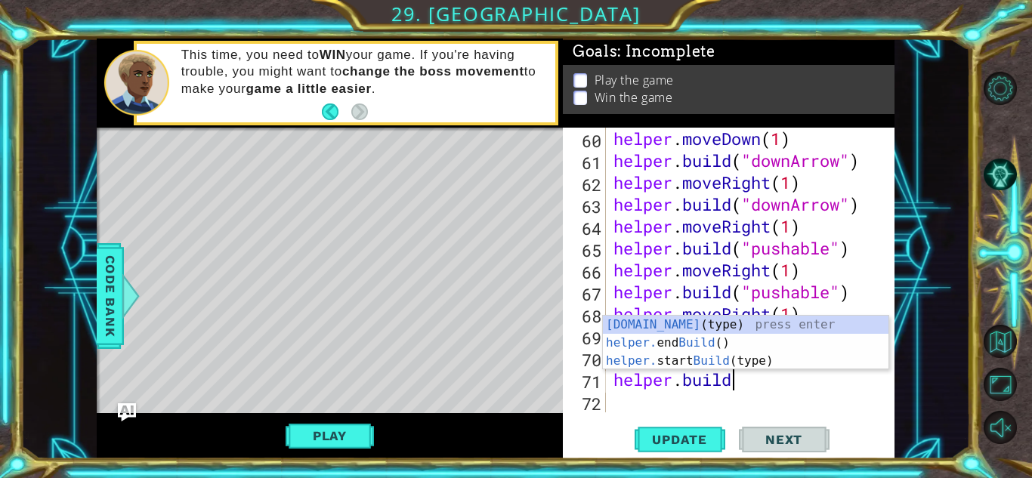
scroll to position [0, 5]
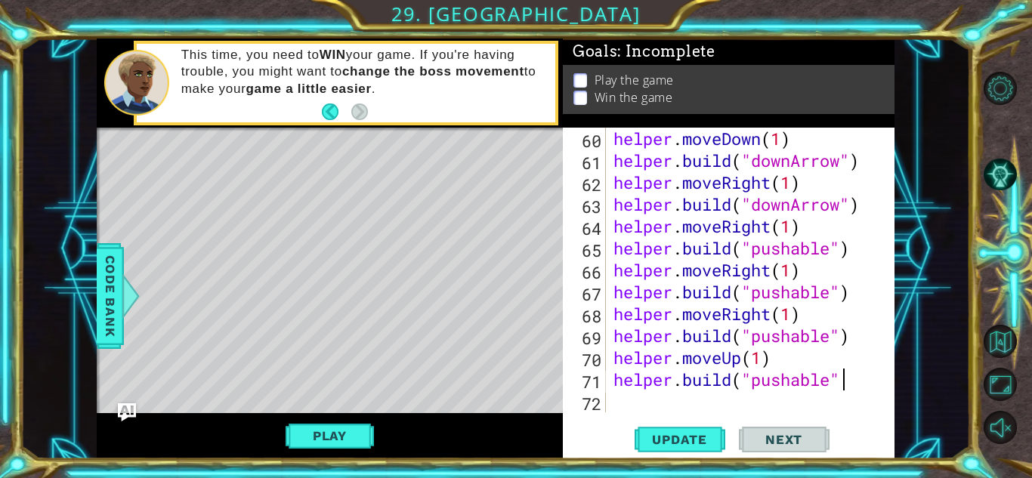
type textarea "[DOMAIN_NAME]("pushable")"
click at [625, 404] on div "helper . moveDown ( 1 ) helper . build ( "downArrow" ) helper . moveRight ( 1 )…" at bounding box center [755, 292] width 288 height 329
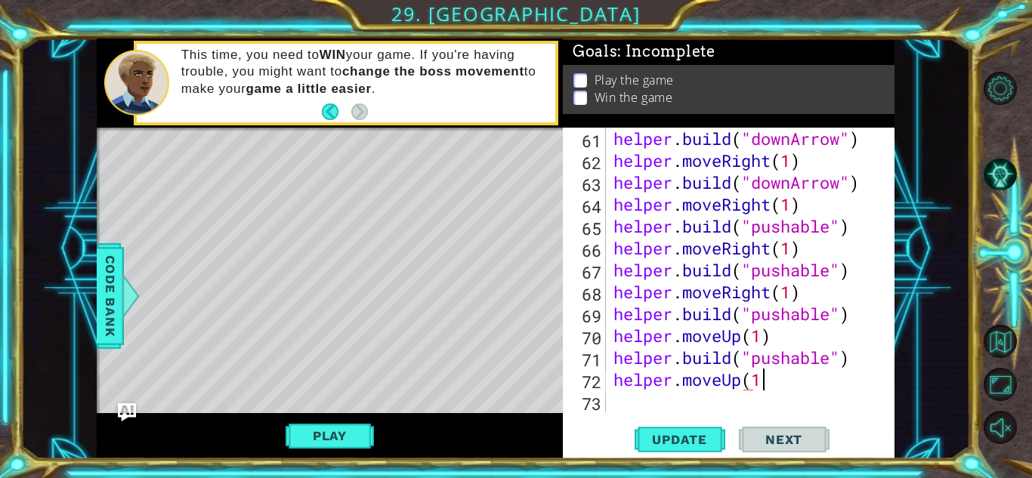
scroll to position [0, 6]
type textarea "helper.moveUp(1)"
click at [620, 404] on div "helper . build ( "downArrow" ) helper . moveRight ( 1 ) helper . build ( "downA…" at bounding box center [755, 292] width 288 height 329
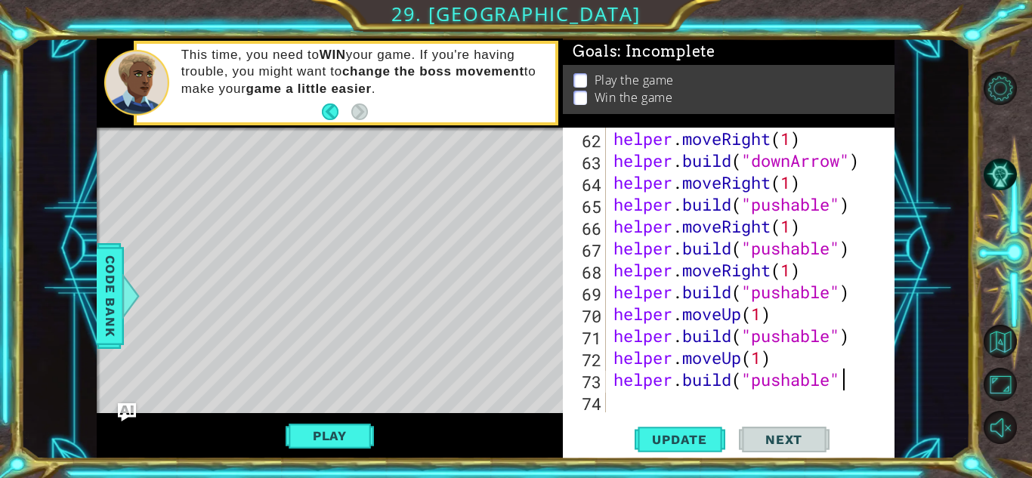
scroll to position [0, 10]
type textarea "[DOMAIN_NAME]("pushable")"
click at [646, 437] on span "Update" at bounding box center [679, 439] width 85 height 15
click at [645, 397] on div "helper . moveRight ( 1 ) helper . build ( "downArrow" ) helper . moveRight ( 1 …" at bounding box center [755, 292] width 288 height 329
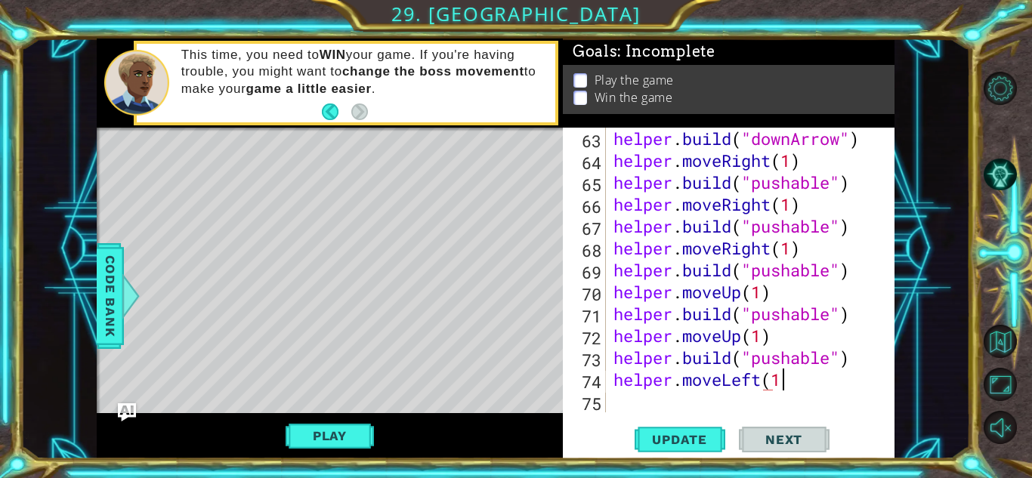
scroll to position [0, 7]
type textarea "helper.moveLeft(1)"
click at [661, 435] on span "Update" at bounding box center [679, 439] width 85 height 15
click at [689, 401] on div "helper . build ( "downArrow" ) helper . moveRight ( 1 ) helper . build ( "pusha…" at bounding box center [755, 292] width 288 height 329
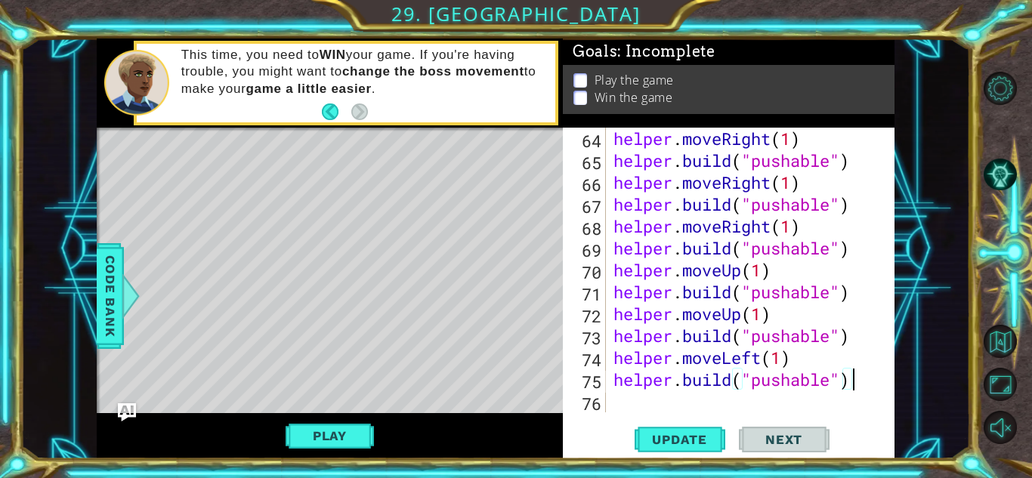
scroll to position [0, 10]
type textarea "[DOMAIN_NAME]("pushable")"
click at [697, 436] on span "Update" at bounding box center [679, 439] width 85 height 15
click at [689, 413] on div "[DOMAIN_NAME]("pushable") 64 65 66 67 68 69 70 71 72 73 74 75 76 helper . moveR…" at bounding box center [729, 293] width 332 height 331
click at [662, 395] on div "helper . moveRight ( 1 ) helper . build ( "pushable" ) helper . moveRight ( 1 )…" at bounding box center [755, 292] width 288 height 329
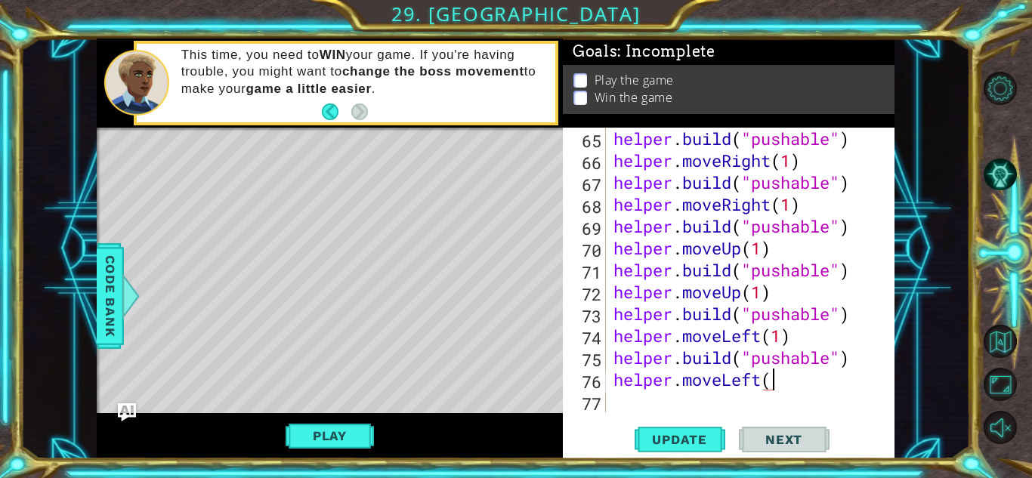
scroll to position [0, 7]
type textarea "helper.moveLeft(1)"
click at [664, 448] on button "Update" at bounding box center [680, 439] width 91 height 33
click at [650, 407] on div "helper . build ( "pushable" ) helper . moveRight ( 1 ) helper . build ( "pushab…" at bounding box center [755, 292] width 288 height 329
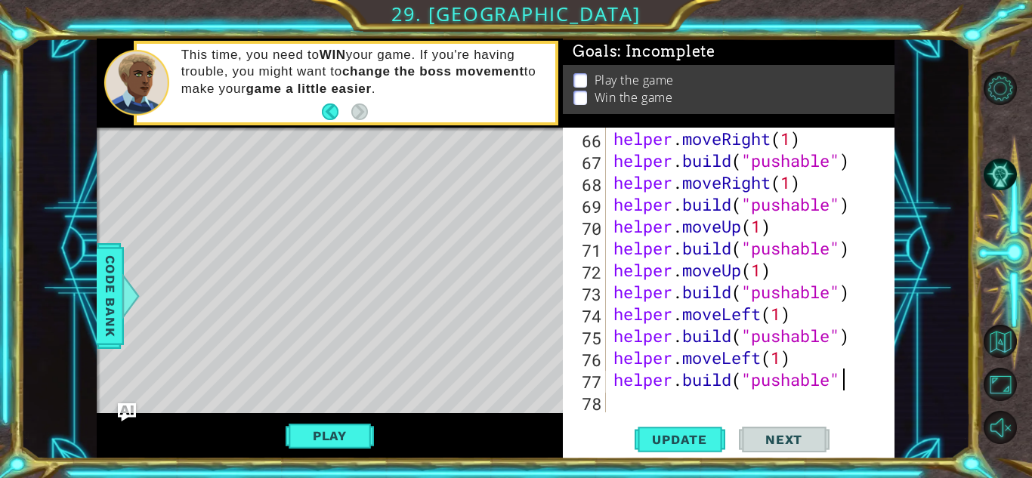
scroll to position [0, 10]
type textarea "[DOMAIN_NAME]("pushable")"
click at [655, 435] on span "Update" at bounding box center [679, 439] width 85 height 15
click at [660, 401] on div "helper . moveRight ( 1 ) helper . build ( "pushable" ) helper . moveRight ( 1 )…" at bounding box center [755, 292] width 288 height 329
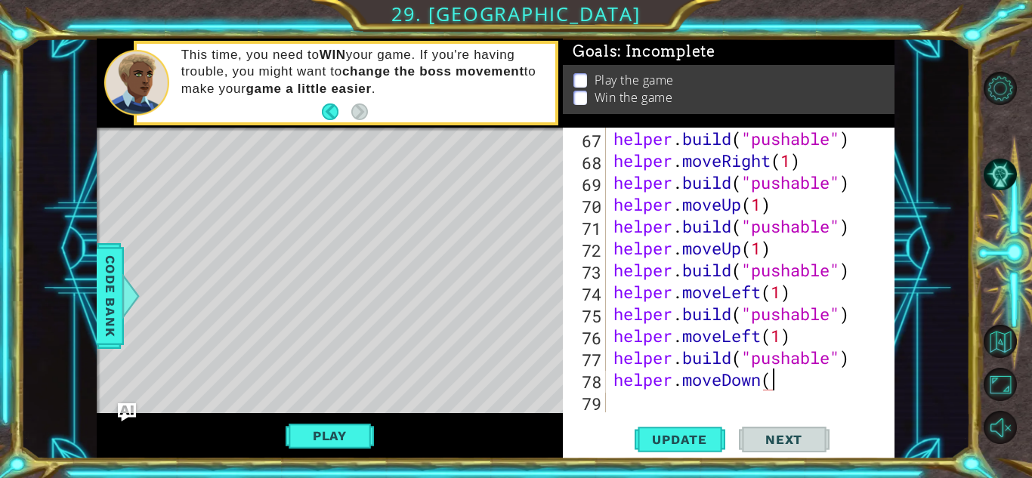
scroll to position [0, 7]
type textarea "helper.moveDown(1)"
click at [663, 430] on button "Update" at bounding box center [680, 439] width 91 height 33
click at [655, 405] on div "helper . build ( "pushable" ) helper . moveRight ( 1 ) helper . build ( "pushab…" at bounding box center [755, 292] width 288 height 329
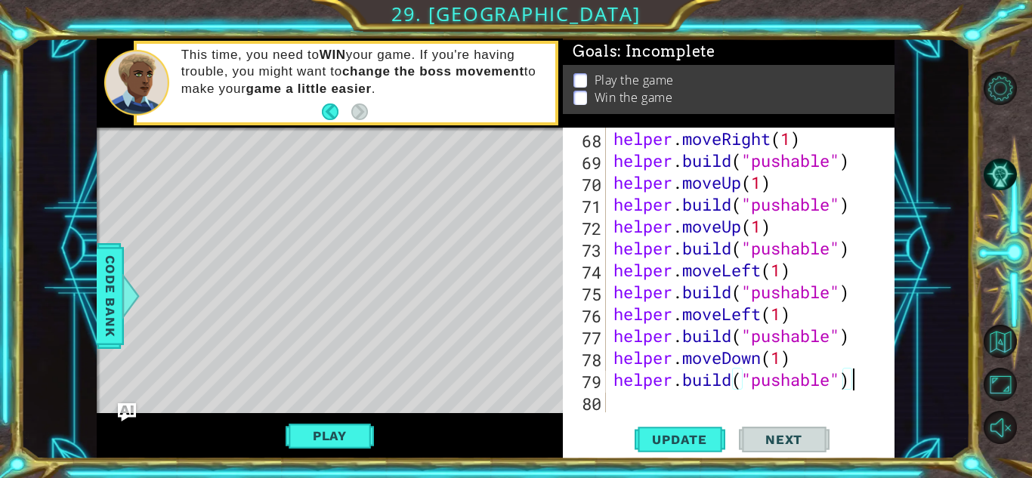
scroll to position [0, 10]
type textarea "[DOMAIN_NAME]("pushable")"
click at [649, 435] on span "Update" at bounding box center [679, 439] width 85 height 15
click at [650, 410] on div "helper . moveRight ( 1 ) helper . build ( "pushable" ) helper . moveUp ( 1 ) he…" at bounding box center [755, 292] width 288 height 329
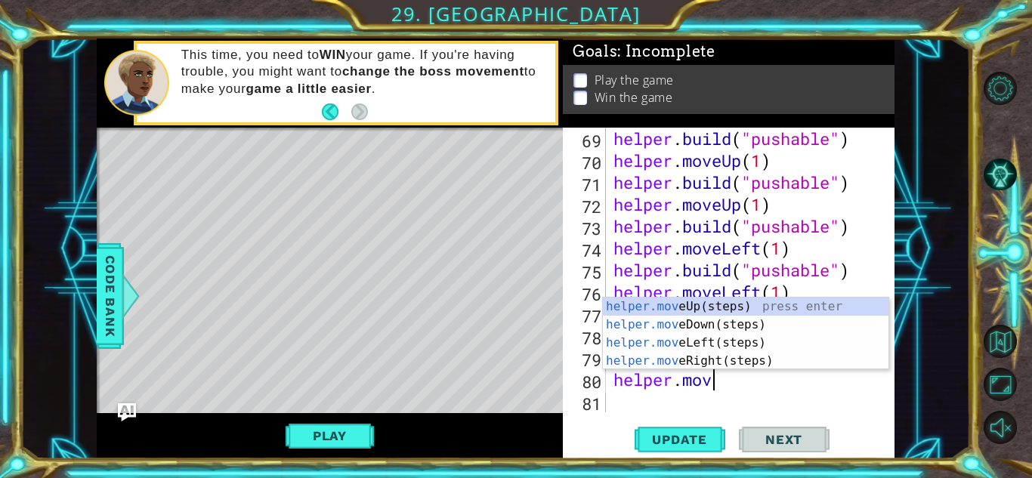
scroll to position [0, 4]
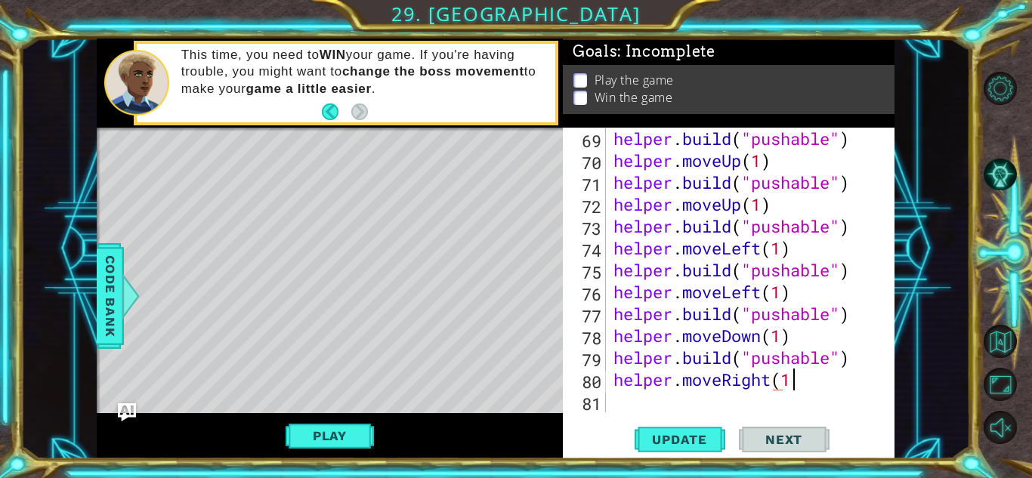
type textarea "helper.moveRight(1)"
click at [639, 407] on div "helper . build ( "pushable" ) helper . moveUp ( 1 ) helper . build ( "pushable"…" at bounding box center [755, 292] width 288 height 329
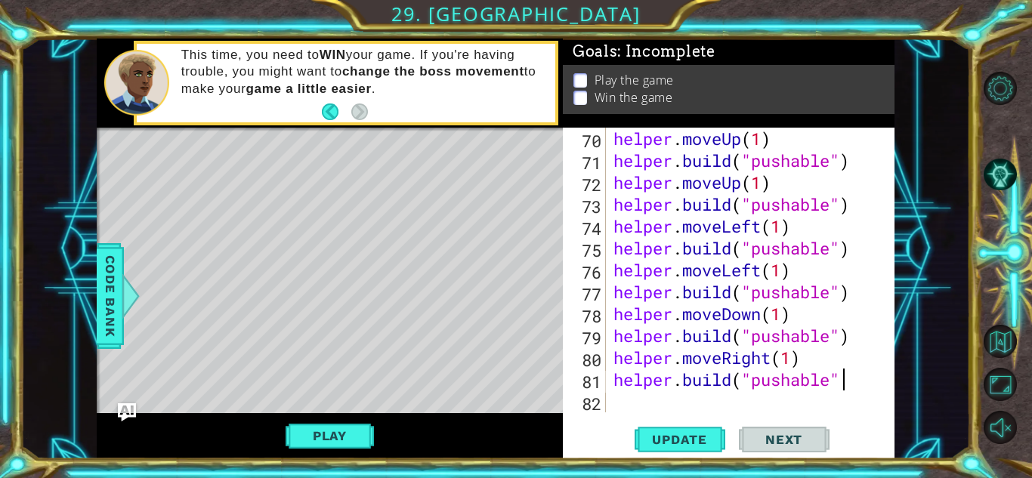
scroll to position [0, 10]
type textarea "[DOMAIN_NAME]("pushable")"
click at [669, 444] on span "Update" at bounding box center [679, 439] width 85 height 15
